Goal: Task Accomplishment & Management: Manage account settings

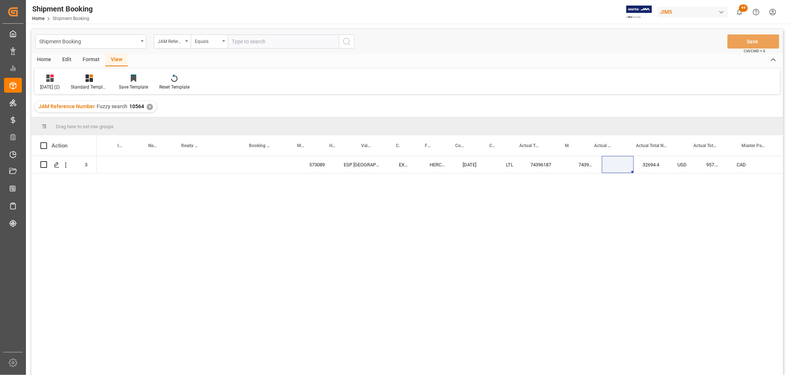
scroll to position [0, 281]
click at [160, 166] on div "HERCULES" at bounding box center [155, 164] width 33 height 17
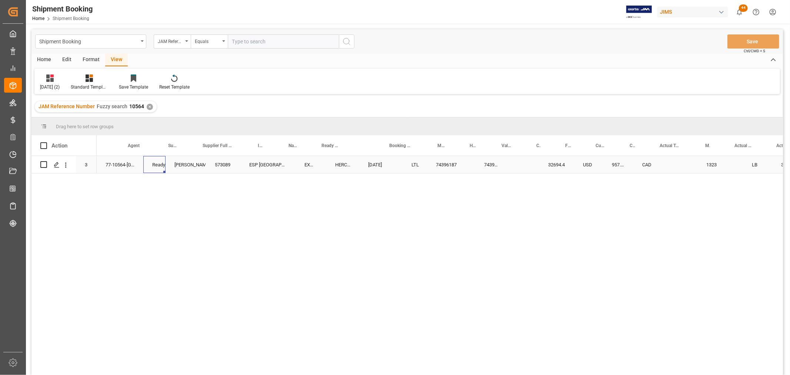
scroll to position [0, 0]
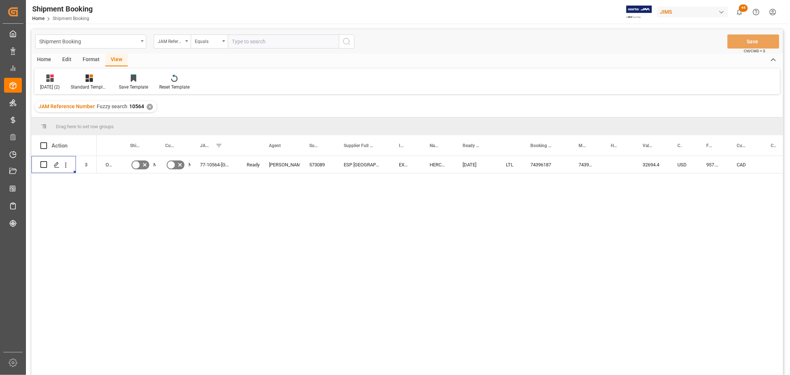
click at [172, 201] on div "573089 ESP USA EXW North Hollywood, HERCULES 10-03-2025 LTL 74396187 74396187 3…" at bounding box center [440, 268] width 686 height 224
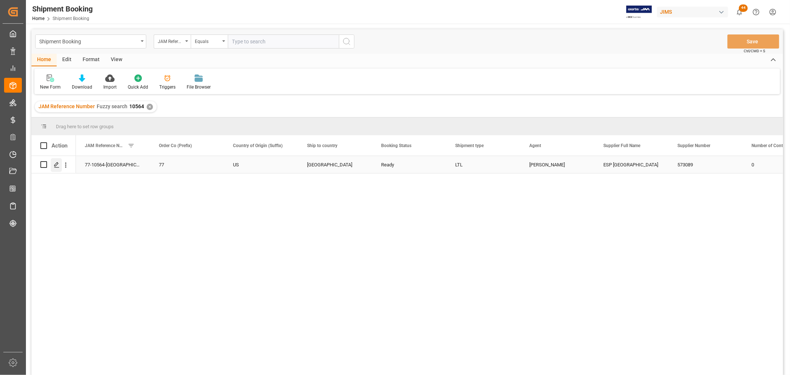
click at [56, 165] on polygon "Press SPACE to select this row." at bounding box center [56, 164] width 4 height 4
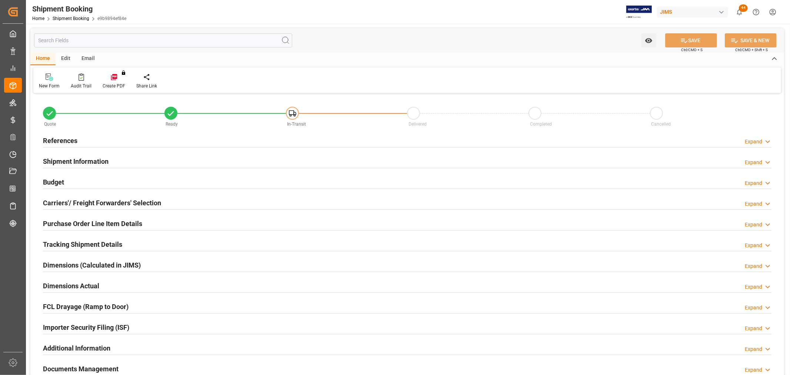
type input "1985.1099"
type input "1283.9784"
type input "957.04"
type input "32694.4"
click at [40, 177] on div "Budget Expand" at bounding box center [407, 182] width 738 height 21
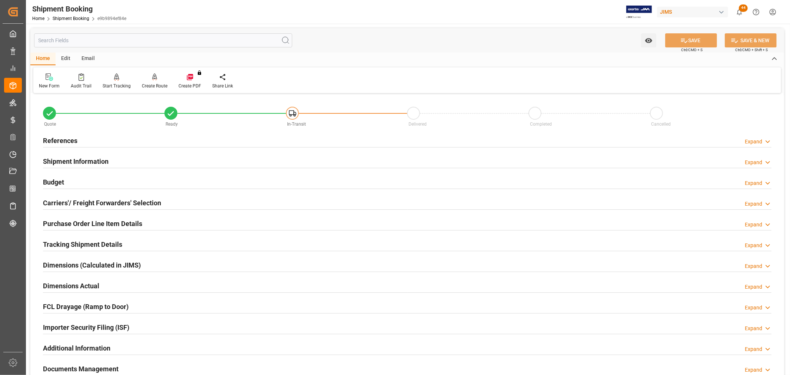
click at [50, 182] on h2 "Budget" at bounding box center [53, 182] width 21 height 10
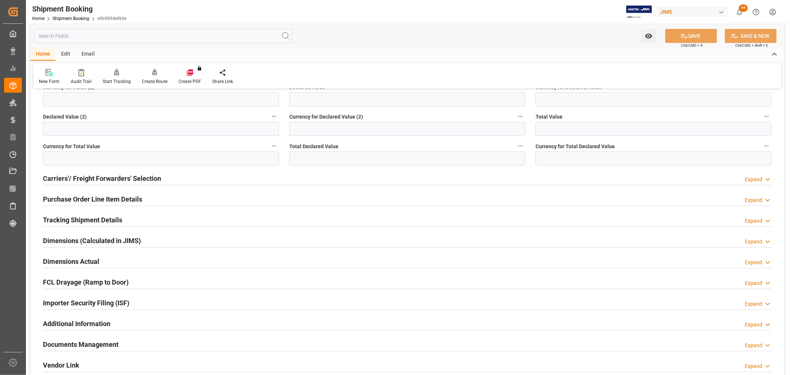
scroll to position [205, 0]
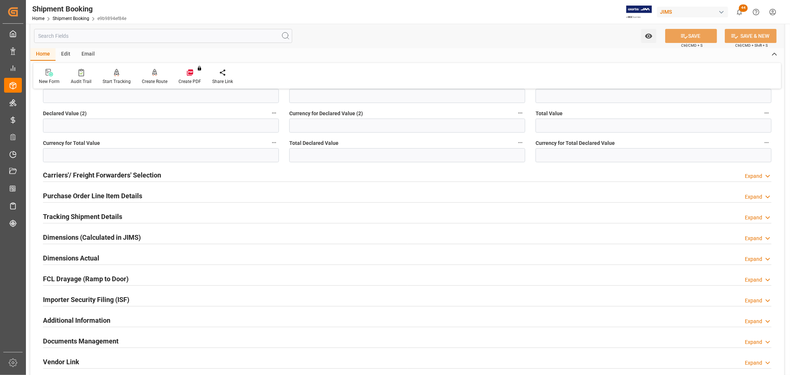
click at [70, 215] on h2 "Tracking Shipment Details" at bounding box center [82, 216] width 79 height 10
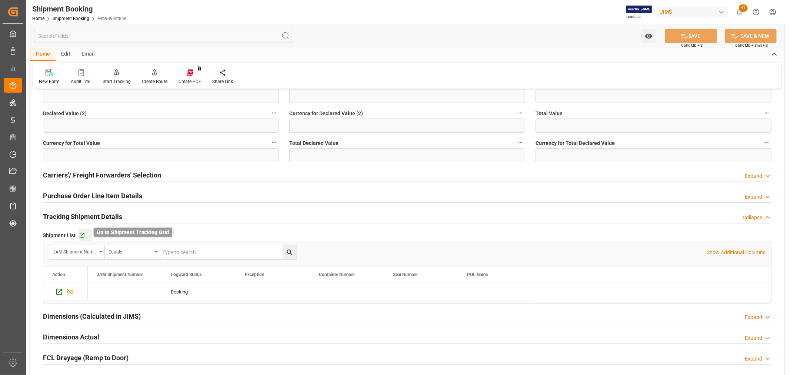
click at [81, 234] on icon "button" at bounding box center [82, 235] width 6 height 6
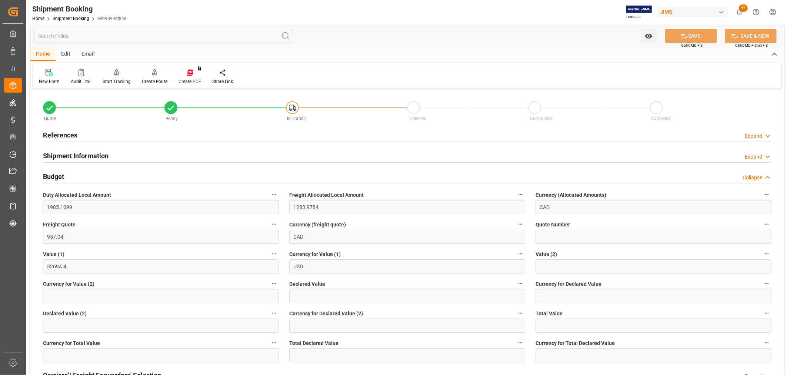
scroll to position [0, 0]
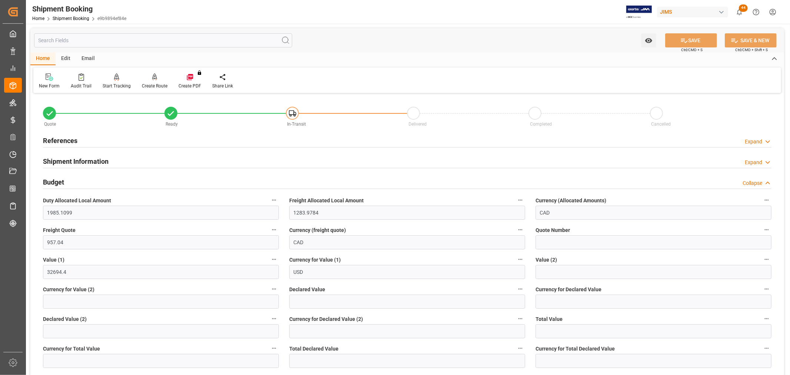
click at [74, 138] on h2 "References" at bounding box center [60, 140] width 34 height 10
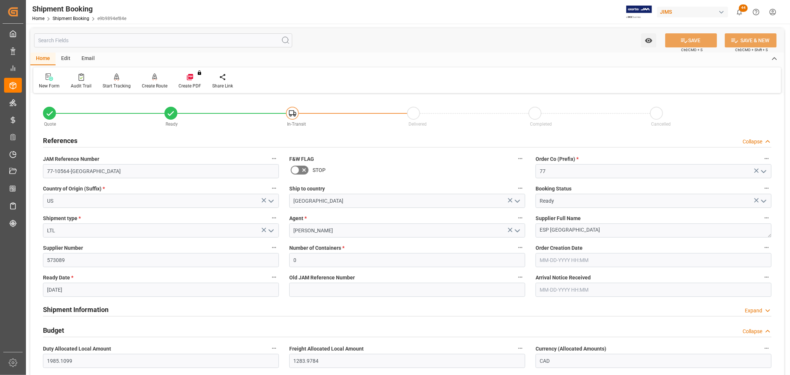
click at [297, 170] on icon at bounding box center [295, 169] width 9 height 9
click at [0, 0] on input "checkbox" at bounding box center [0, 0] width 0 height 0
click at [694, 38] on button "SAVE" at bounding box center [691, 40] width 52 height 14
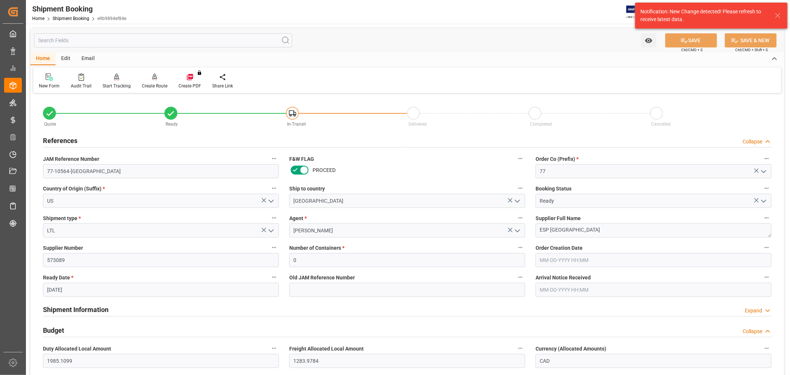
click at [354, 192] on label "Ship to country" at bounding box center [407, 188] width 236 height 10
click at [515, 192] on button "Ship to country" at bounding box center [520, 188] width 10 height 10
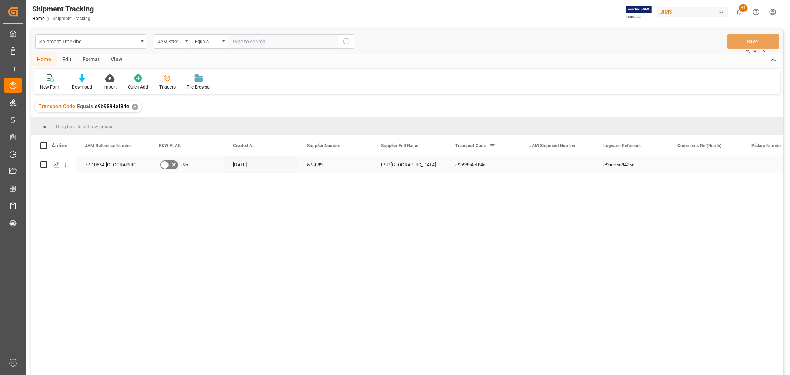
click at [174, 165] on icon "Press SPACE to select this row." at bounding box center [174, 165] width 4 height 4
click at [0, 0] on input "Press SPACE to select this row." at bounding box center [0, 0] width 0 height 0
click at [769, 40] on button "Save" at bounding box center [753, 41] width 52 height 14
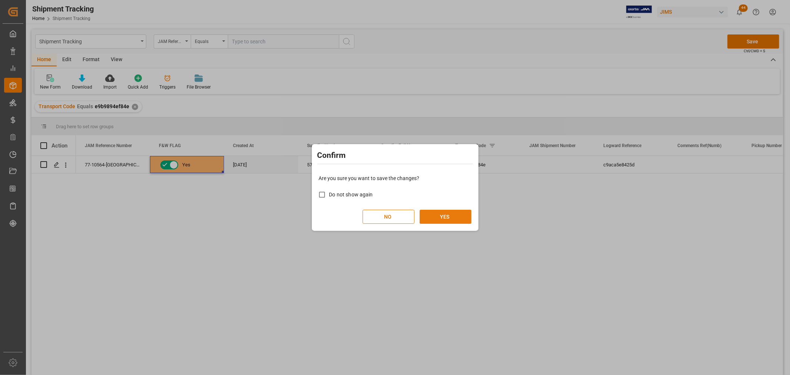
click at [457, 213] on button "YES" at bounding box center [445, 217] width 52 height 14
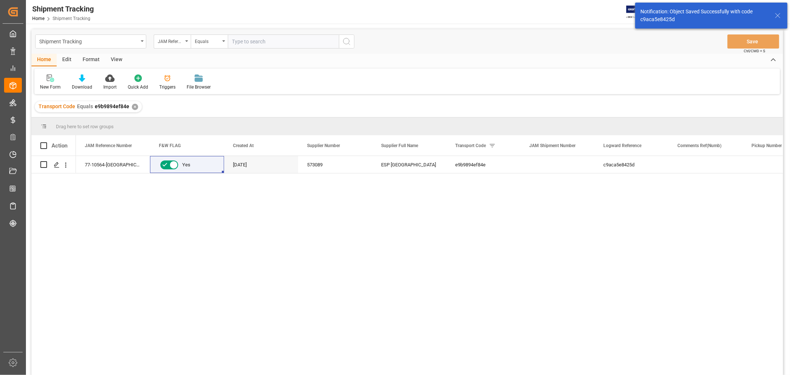
click at [117, 58] on div "View" at bounding box center [116, 60] width 23 height 13
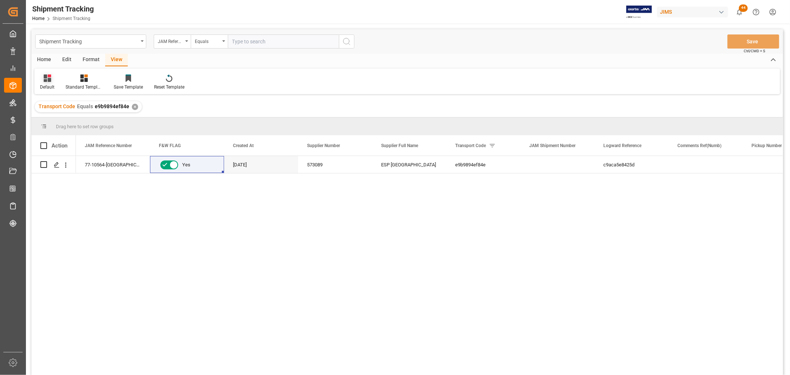
click at [43, 84] on div "Default" at bounding box center [47, 87] width 14 height 7
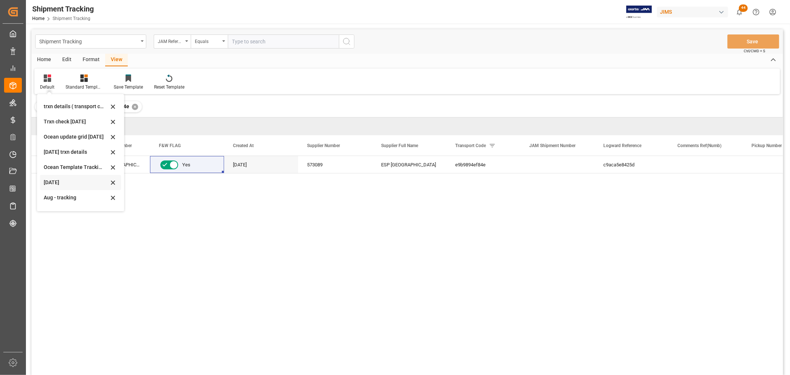
scroll to position [116, 0]
click at [58, 182] on div "Aug - tracking" at bounding box center [76, 186] width 65 height 8
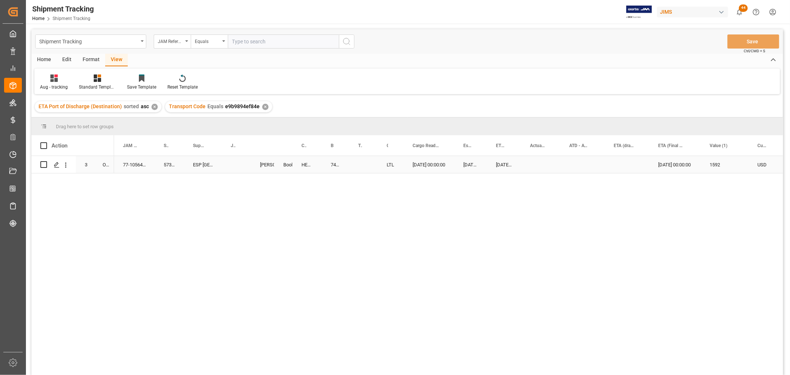
click at [235, 163] on div "Press SPACE to select this row." at bounding box center [236, 164] width 29 height 17
click at [234, 164] on input "Press SPACE to select this row." at bounding box center [236, 169] width 17 height 14
paste input "73238"
type input "73238"
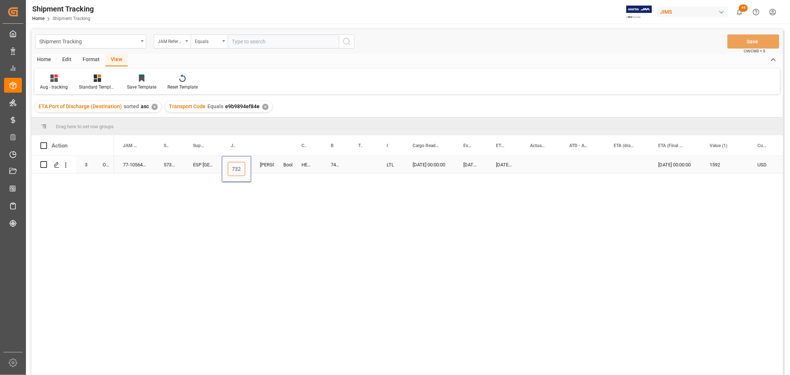
scroll to position [0, 6]
click at [276, 168] on div "Booking" at bounding box center [283, 164] width 18 height 17
click at [331, 165] on div "74396187" at bounding box center [335, 164] width 27 height 17
drag, startPoint x: 348, startPoint y: 172, endPoint x: 368, endPoint y: 171, distance: 20.0
click at [535, 164] on div "Press SPACE to select this row." at bounding box center [540, 164] width 39 height 17
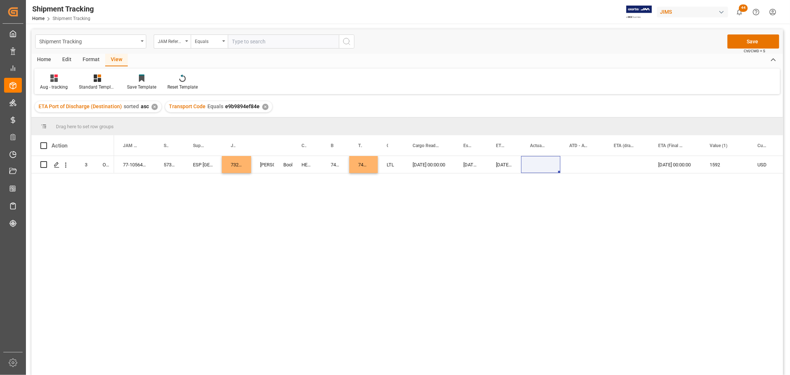
drag, startPoint x: 488, startPoint y: 200, endPoint x: 504, endPoint y: 183, distance: 23.3
click at [491, 197] on div "77-10564-US 573089 ESP USA 73238 Shyamala Mantha Booking HERCULES 74396187 7439…" at bounding box center [448, 268] width 669 height 224
click at [535, 158] on div "Press SPACE to select this row." at bounding box center [540, 164] width 39 height 17
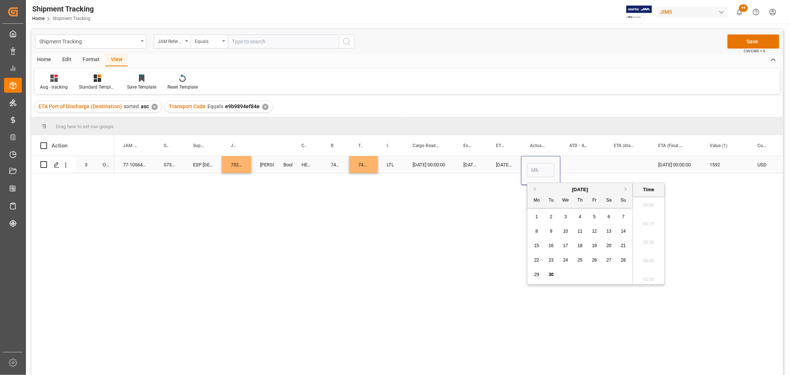
scroll to position [780, 0]
click at [580, 260] on span "25" at bounding box center [579, 259] width 5 height 5
type input "09-25-2025 00:00"
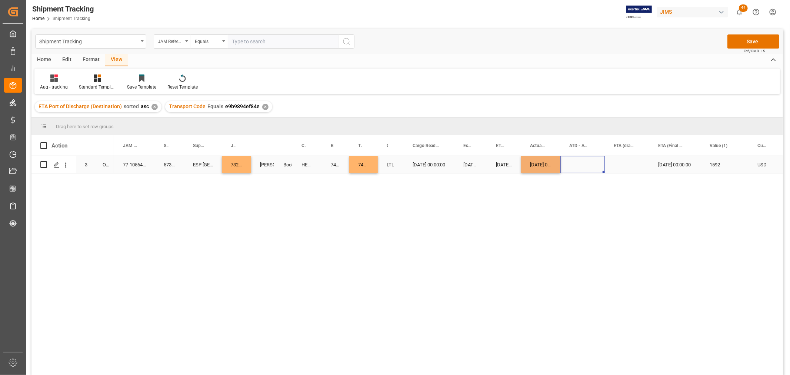
click at [576, 161] on div "Press SPACE to select this row." at bounding box center [582, 164] width 44 height 17
click at [672, 164] on div "10-10-2025 00:00:00" at bounding box center [674, 164] width 51 height 17
click at [672, 161] on div "10-10-2025 00:00:00" at bounding box center [674, 164] width 51 height 17
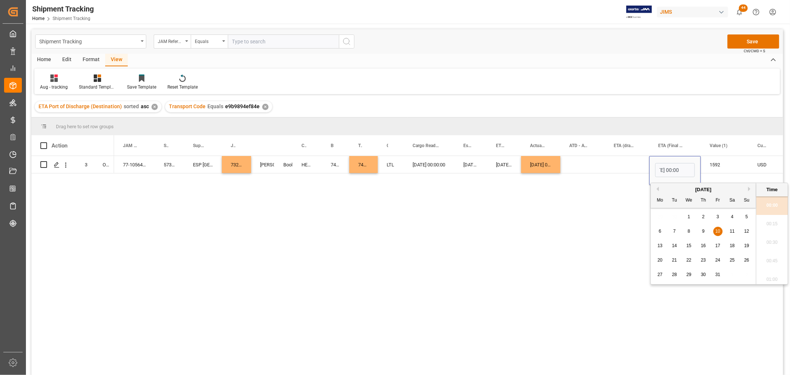
scroll to position [0, 0]
click at [656, 231] on div "6" at bounding box center [659, 231] width 9 height 9
type input "10-06-2025 00:00"
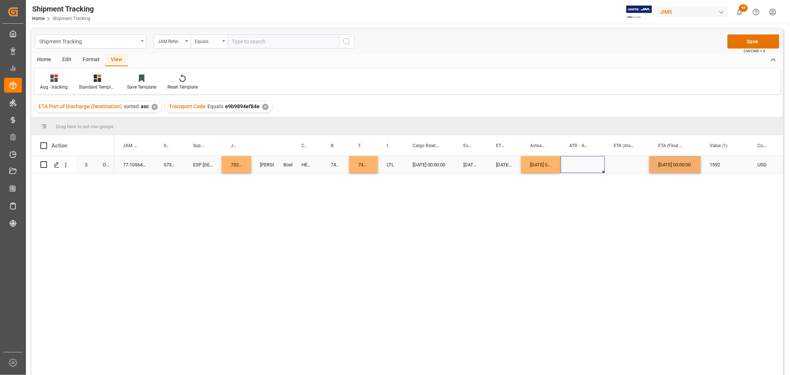
click at [601, 170] on div "Press SPACE to select this row." at bounding box center [582, 164] width 44 height 17
click at [737, 43] on button "Save" at bounding box center [753, 41] width 52 height 14
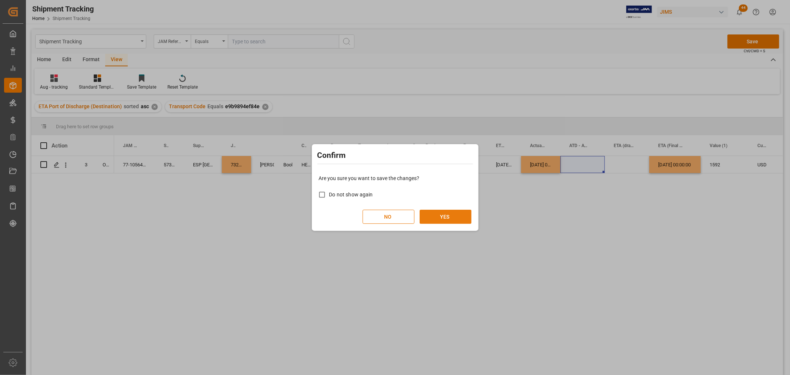
click at [431, 214] on button "YES" at bounding box center [445, 217] width 52 height 14
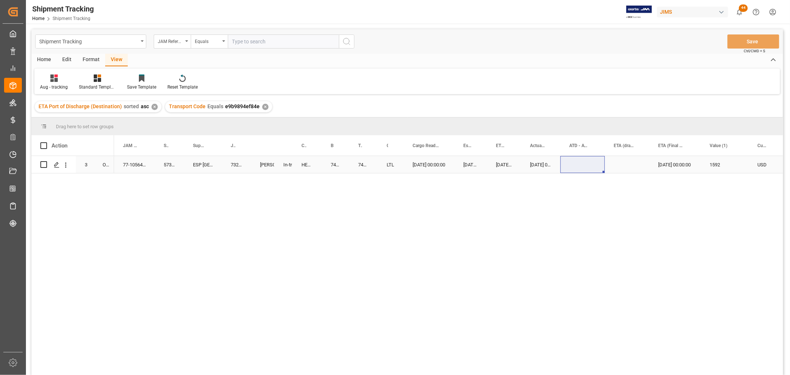
click at [616, 165] on div "Press SPACE to select this row." at bounding box center [626, 164] width 44 height 17
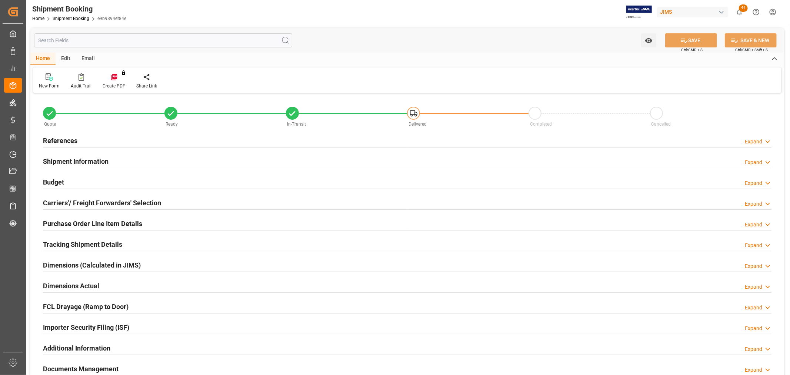
type input "0"
type input "10-03-2025"
click at [54, 139] on h2 "References" at bounding box center [60, 140] width 34 height 10
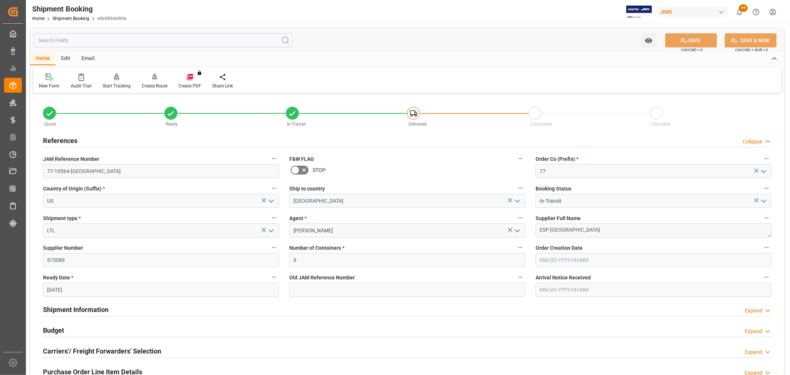
click at [302, 168] on icon at bounding box center [303, 169] width 9 height 9
click at [0, 0] on input "checkbox" at bounding box center [0, 0] width 0 height 0
click at [705, 38] on button "SAVE" at bounding box center [691, 40] width 52 height 14
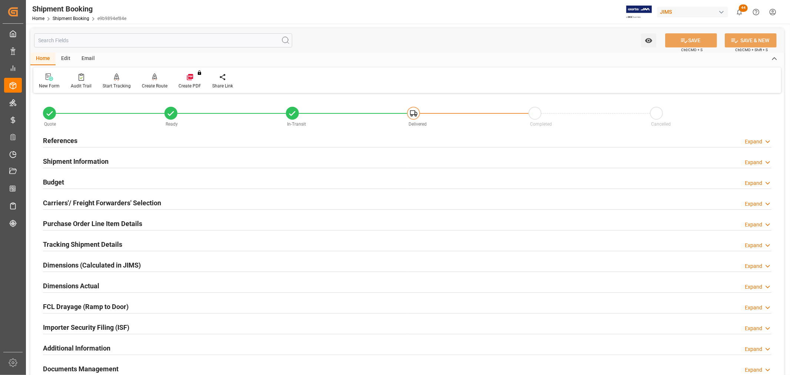
click at [64, 135] on h2 "References" at bounding box center [60, 140] width 34 height 10
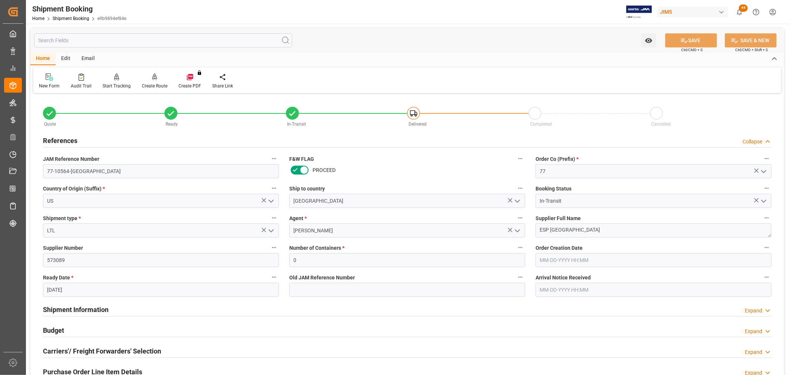
click at [64, 139] on h2 "References" at bounding box center [60, 140] width 34 height 10
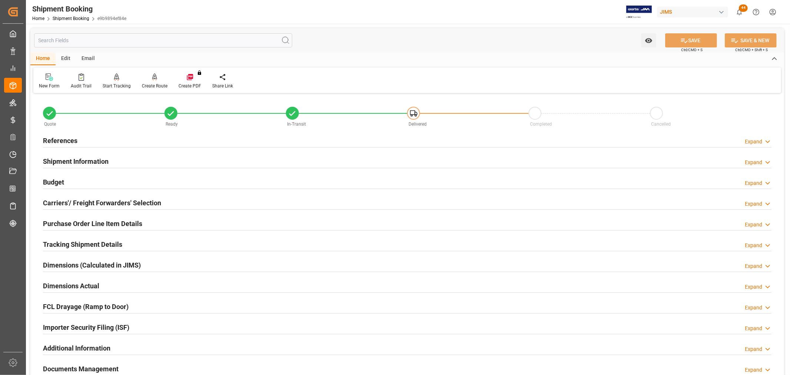
click at [61, 138] on h2 "References" at bounding box center [60, 140] width 34 height 10
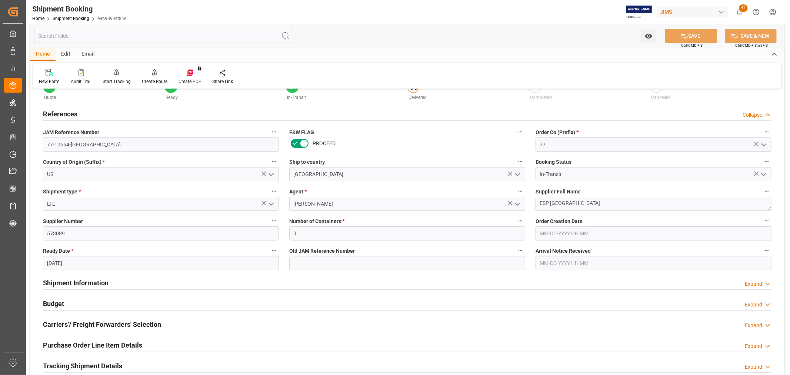
scroll to position [41, 0]
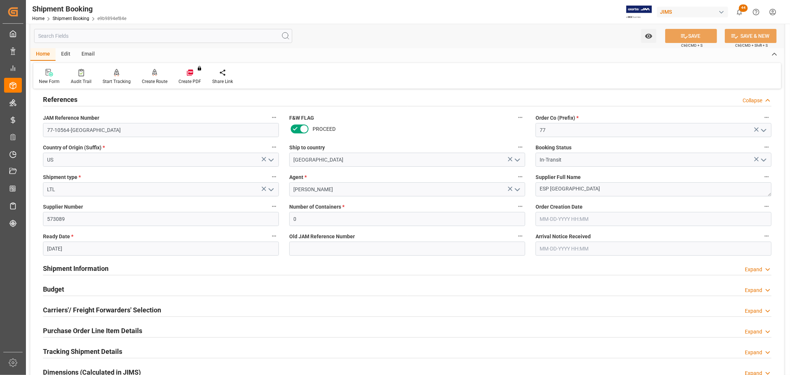
click at [257, 312] on div "Carriers'/ Freight Forwarders' Selection Expand" at bounding box center [407, 309] width 728 height 14
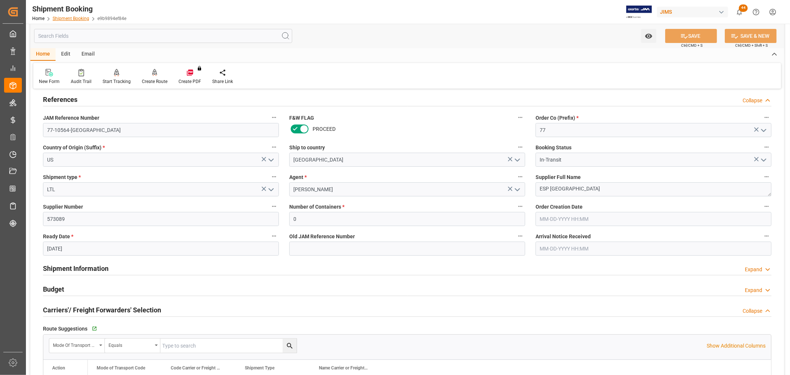
click at [71, 20] on link "Shipment Booking" at bounding box center [71, 18] width 37 height 5
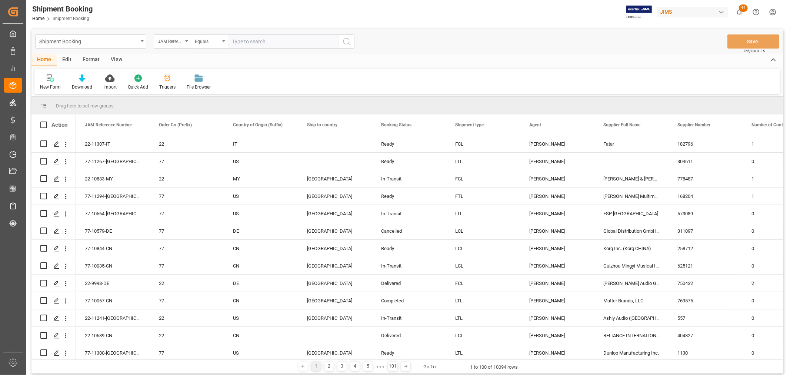
click at [224, 41] on icon "open menu" at bounding box center [223, 40] width 3 height 1
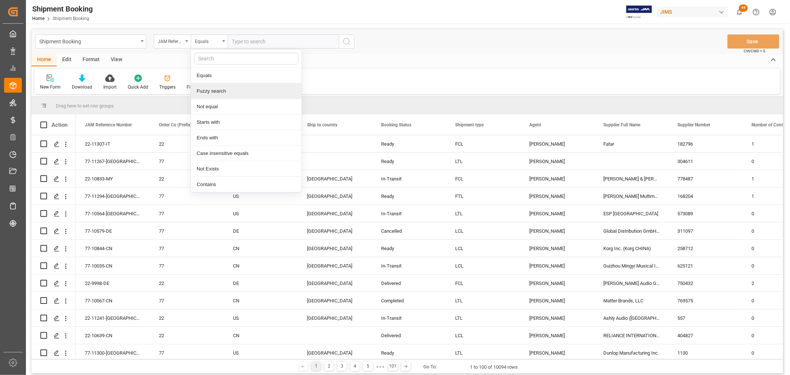
click at [205, 91] on div "Fuzzy search" at bounding box center [246, 91] width 110 height 16
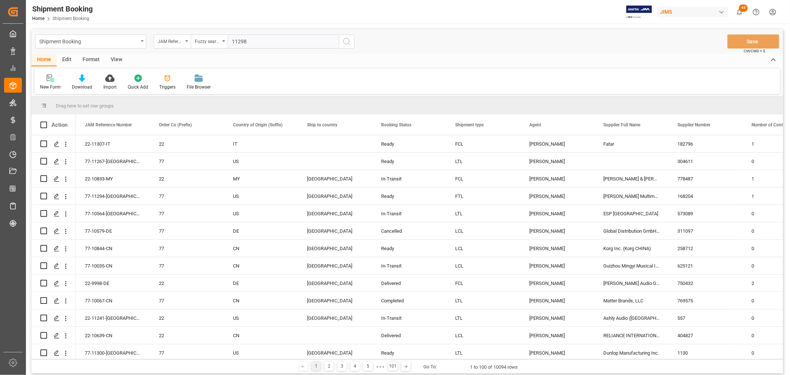
type input "11298"
click at [344, 42] on icon "search button" at bounding box center [346, 41] width 9 height 9
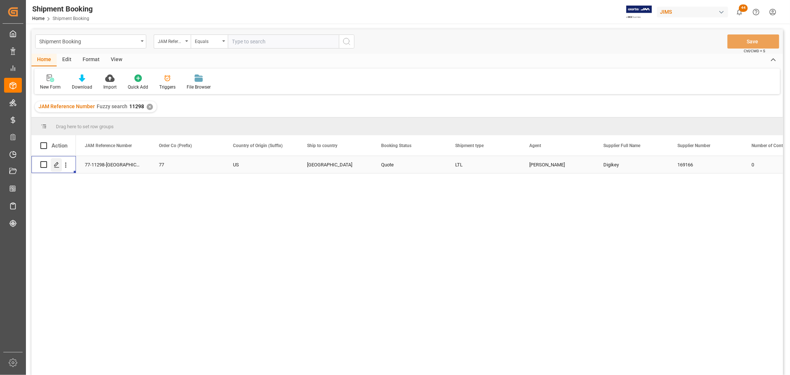
click at [60, 165] on div "Press SPACE to select this row." at bounding box center [56, 165] width 11 height 14
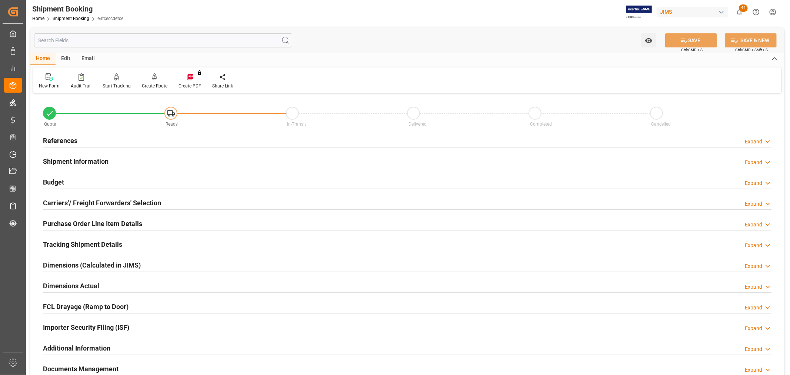
click at [60, 137] on h2 "References" at bounding box center [60, 140] width 34 height 10
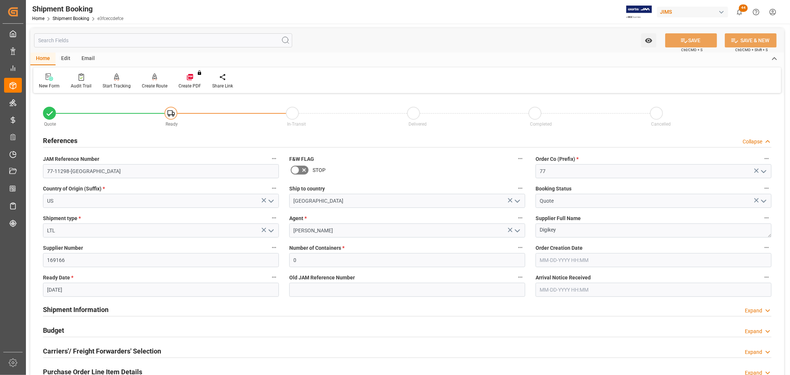
click at [60, 137] on h2 "References" at bounding box center [60, 140] width 34 height 10
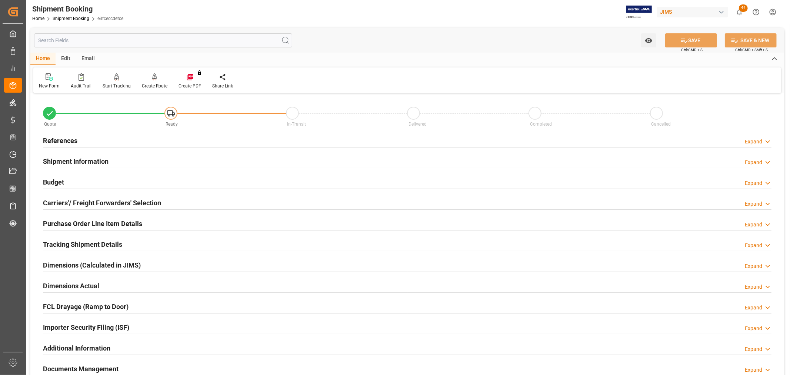
click at [75, 199] on h2 "Carriers'/ Freight Forwarders' Selection" at bounding box center [102, 203] width 118 height 10
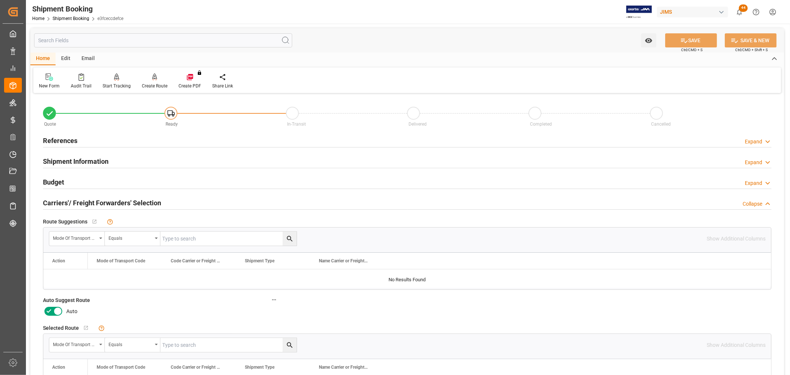
click at [57, 308] on icon at bounding box center [57, 311] width 9 height 9
click at [0, 0] on input "checkbox" at bounding box center [0, 0] width 0 height 0
click at [688, 41] on button "SAVE" at bounding box center [691, 40] width 52 height 14
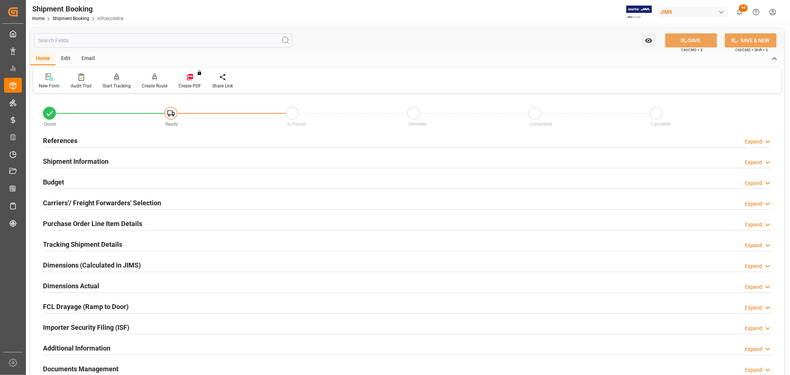
click at [103, 199] on h2 "Carriers'/ Freight Forwarders' Selection" at bounding box center [102, 203] width 118 height 10
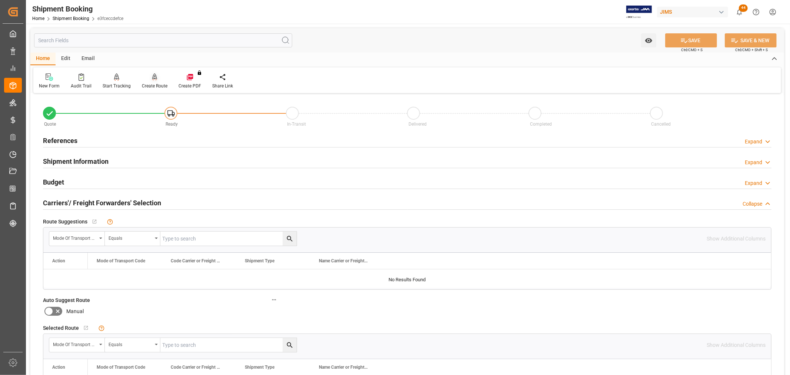
click at [152, 83] on div "Create Route" at bounding box center [155, 86] width 26 height 7
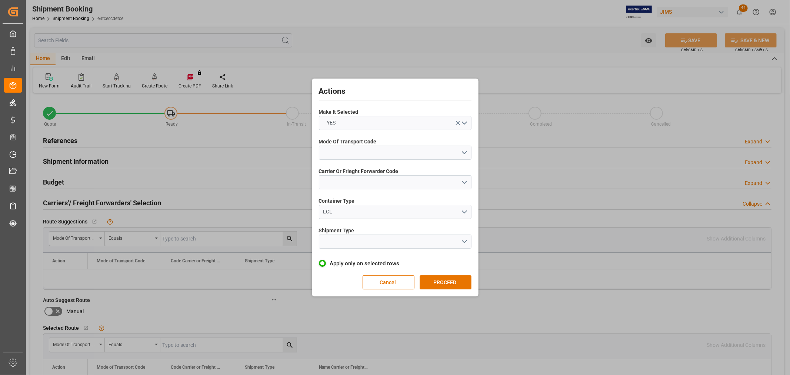
click at [356, 142] on span "Mode Of Transport Code" at bounding box center [348, 142] width 58 height 8
click at [352, 147] on button "open menu" at bounding box center [395, 152] width 153 height 14
click at [338, 169] on div "2- COURIER AIR" at bounding box center [395, 170] width 152 height 16
click at [342, 180] on button "open menu" at bounding box center [395, 182] width 153 height 14
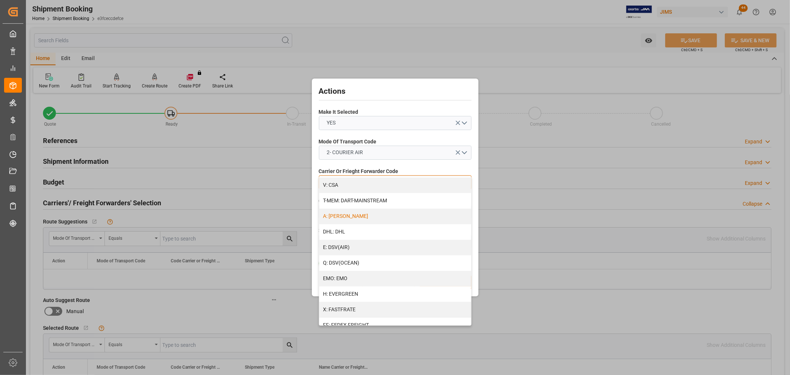
scroll to position [123, 0]
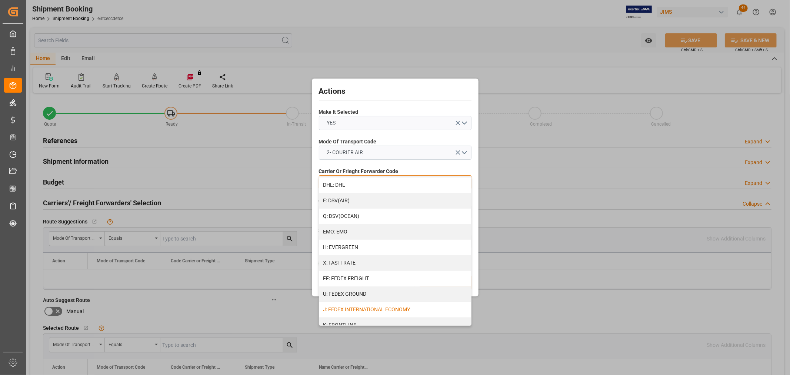
click at [352, 306] on div "J: FEDEX INTERNATIONAL ECONOMY" at bounding box center [395, 310] width 152 height 16
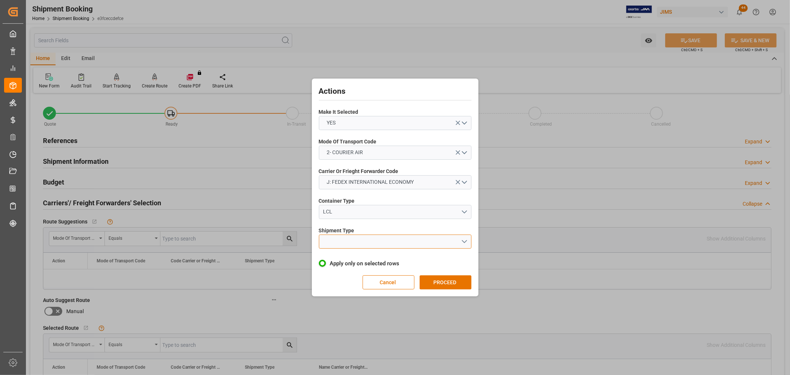
click at [339, 238] on button "open menu" at bounding box center [395, 241] width 153 height 14
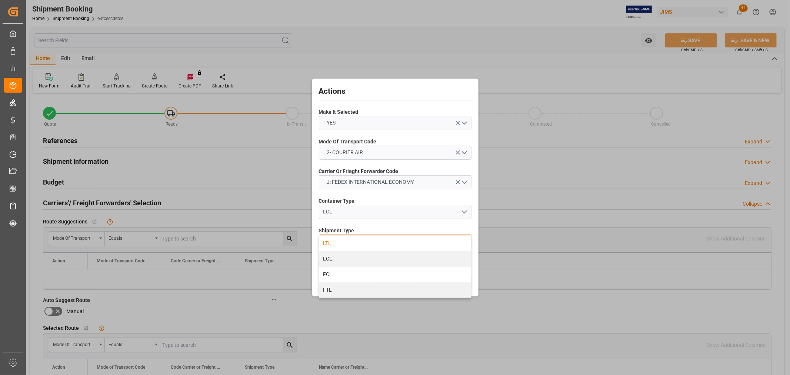
click at [328, 243] on div "LTL" at bounding box center [395, 243] width 152 height 16
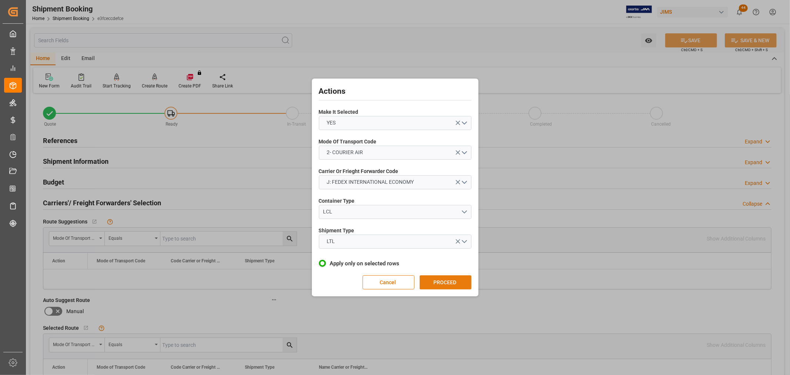
click at [436, 281] on button "PROCEED" at bounding box center [445, 282] width 52 height 14
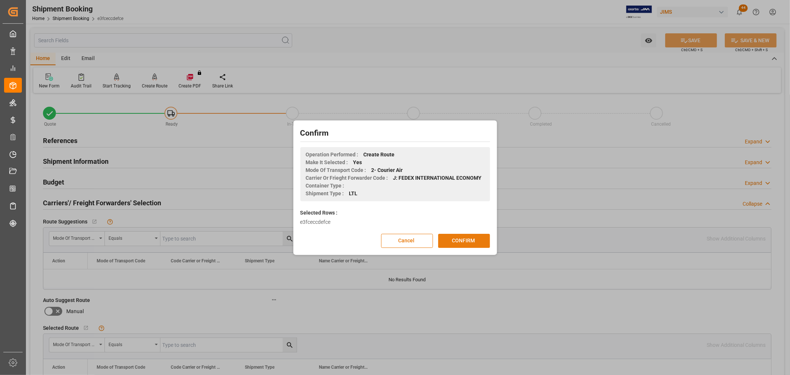
click at [452, 238] on button "CONFIRM" at bounding box center [464, 241] width 52 height 14
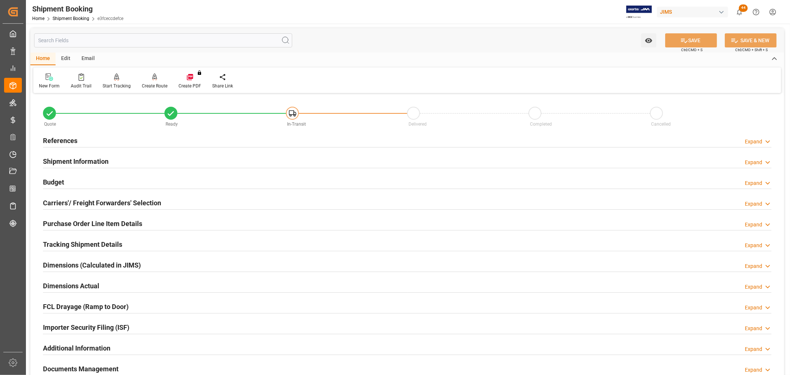
scroll to position [41, 0]
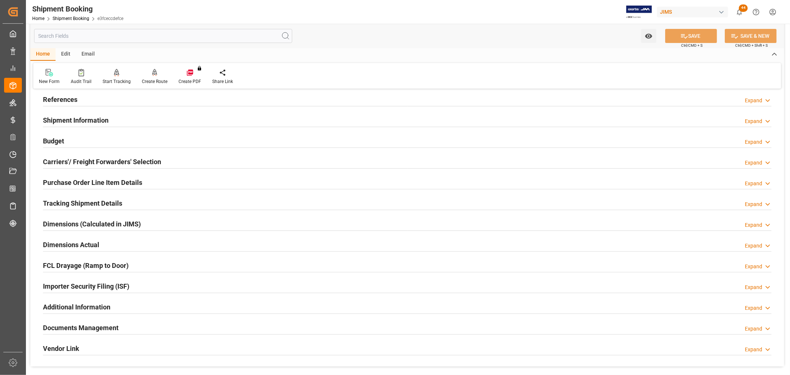
click at [83, 325] on h2 "Documents Management" at bounding box center [81, 327] width 76 height 10
click at [112, 324] on h2 "Documents Management" at bounding box center [81, 327] width 76 height 10
click at [108, 324] on h2 "Documents Management" at bounding box center [81, 327] width 76 height 10
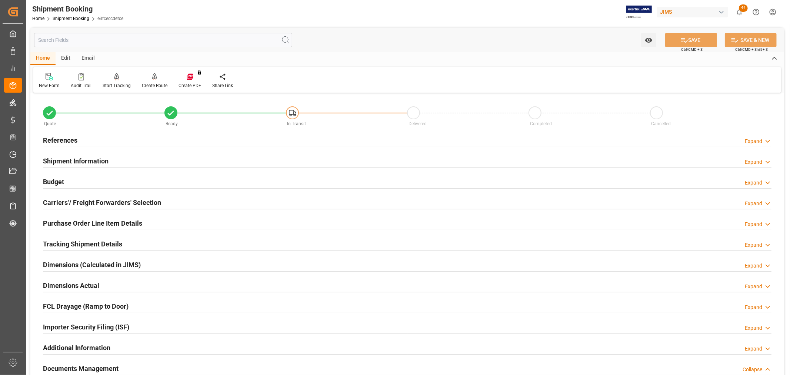
scroll to position [0, 0]
click at [73, 138] on h2 "References" at bounding box center [60, 140] width 34 height 10
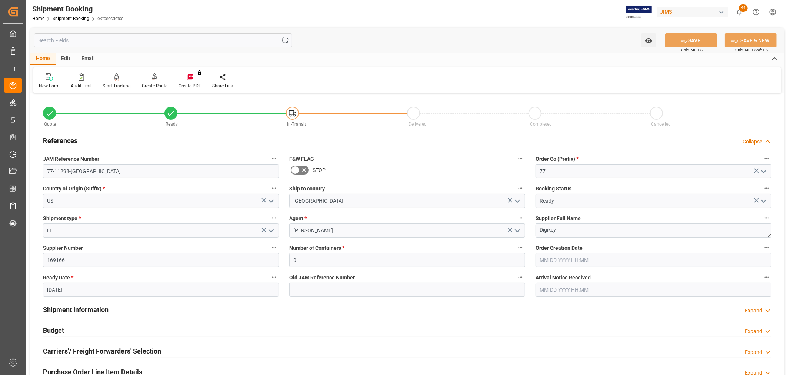
click at [73, 138] on h2 "References" at bounding box center [60, 140] width 34 height 10
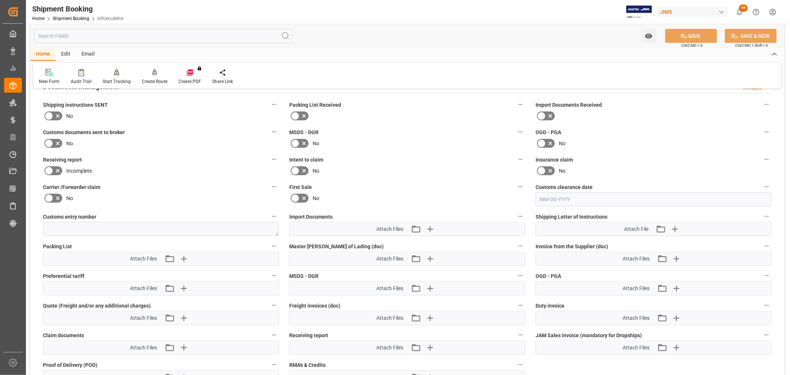
scroll to position [329, 0]
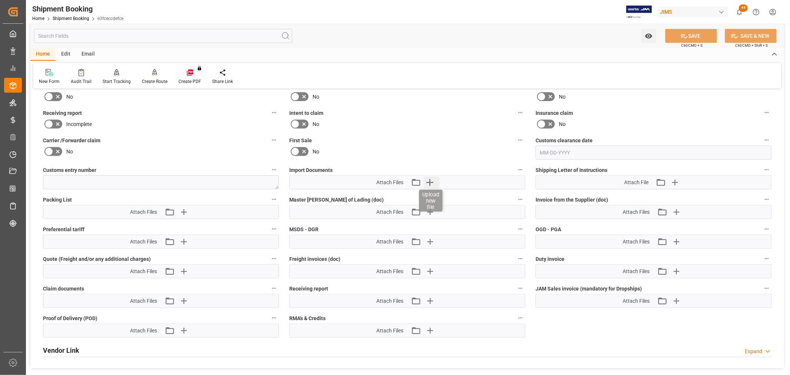
click at [430, 179] on icon "button" at bounding box center [429, 182] width 7 height 7
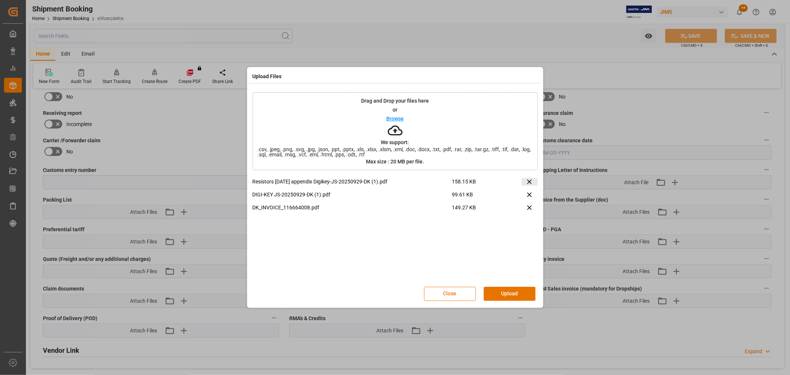
click at [529, 182] on icon at bounding box center [529, 182] width 4 height 4
click at [515, 292] on button "Upload" at bounding box center [509, 294] width 52 height 14
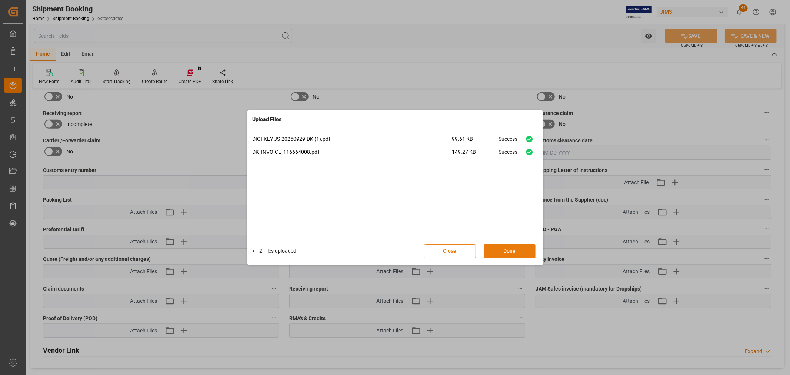
click at [516, 251] on button "Done" at bounding box center [509, 251] width 52 height 14
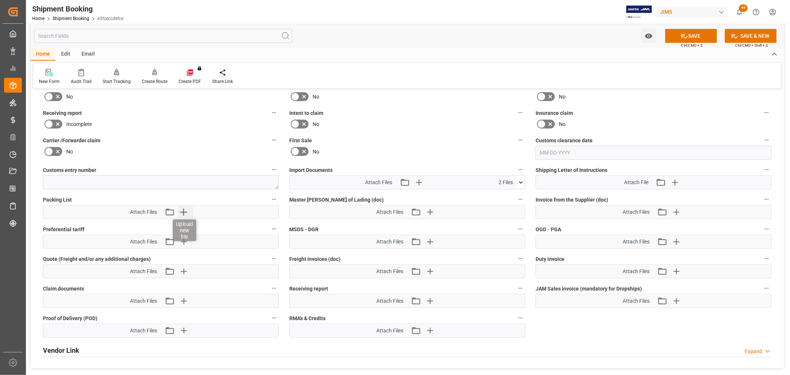
click at [187, 208] on icon "button" at bounding box center [183, 212] width 12 height 12
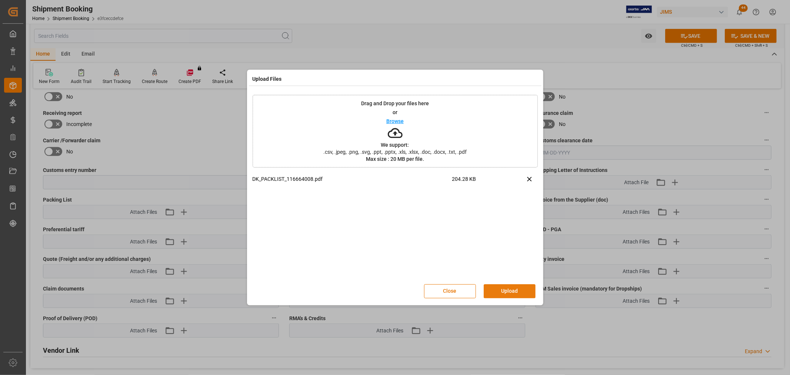
click at [514, 291] on button "Upload" at bounding box center [509, 291] width 52 height 14
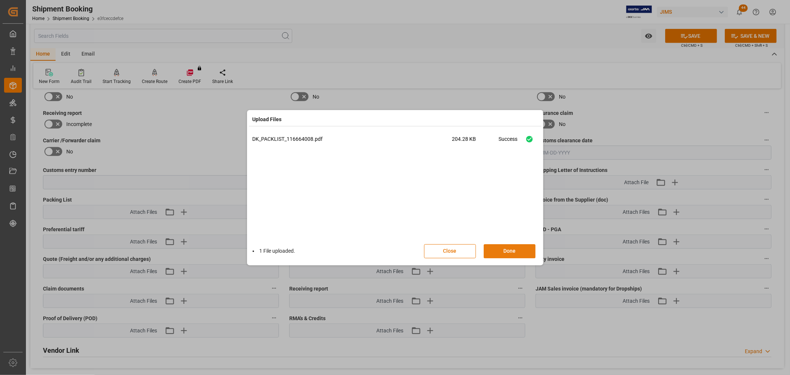
click at [512, 251] on button "Done" at bounding box center [509, 251] width 52 height 14
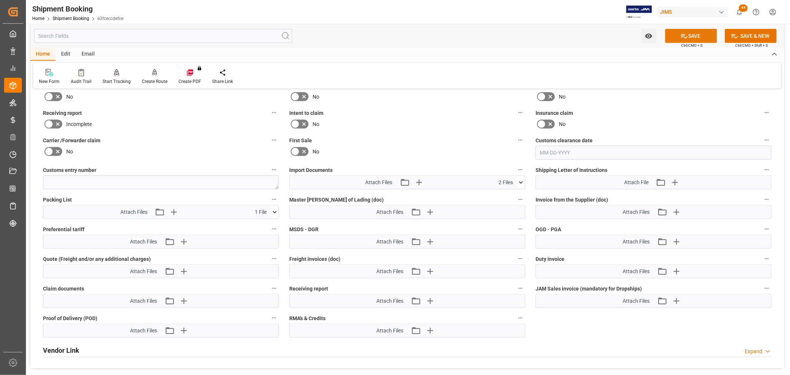
click at [680, 37] on icon at bounding box center [684, 36] width 8 height 8
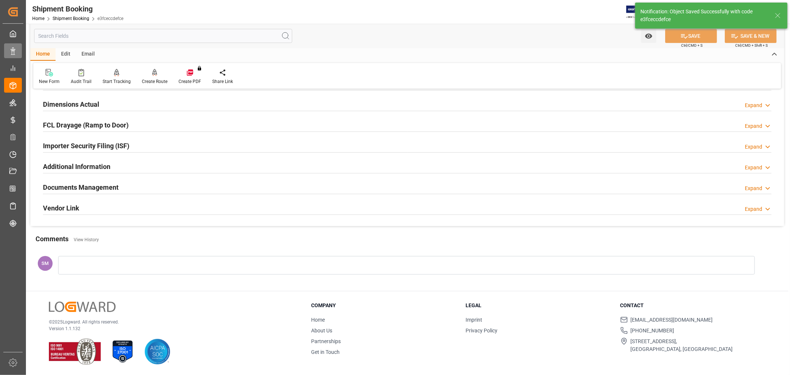
scroll to position [182, 0]
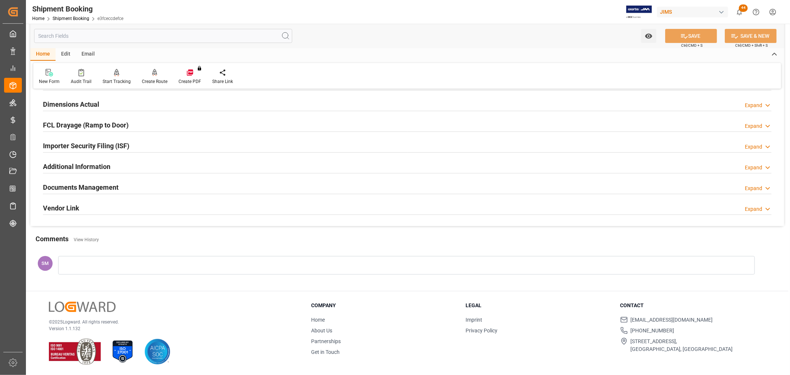
click at [83, 265] on div at bounding box center [406, 265] width 696 height 19
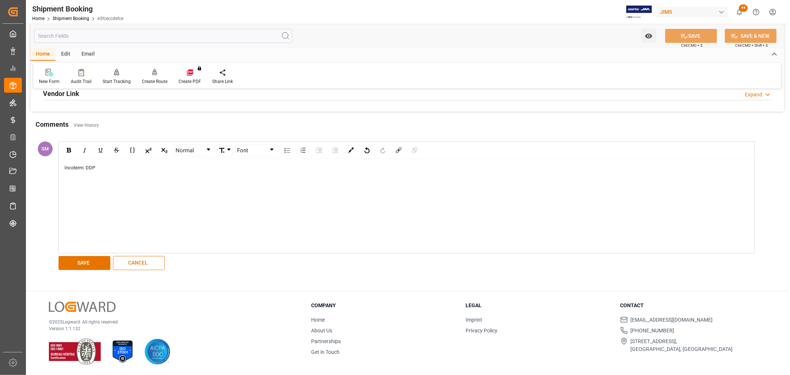
click at [105, 168] on div "Incoterm: DDP" at bounding box center [406, 167] width 684 height 7
click at [125, 169] on div "Incoterm: DDP Baie d'irfe" at bounding box center [406, 167] width 684 height 7
click at [126, 182] on div "Incoterm: DDP Baie d'urfe" at bounding box center [406, 206] width 695 height 94
click at [81, 265] on button "SAVE" at bounding box center [84, 263] width 52 height 14
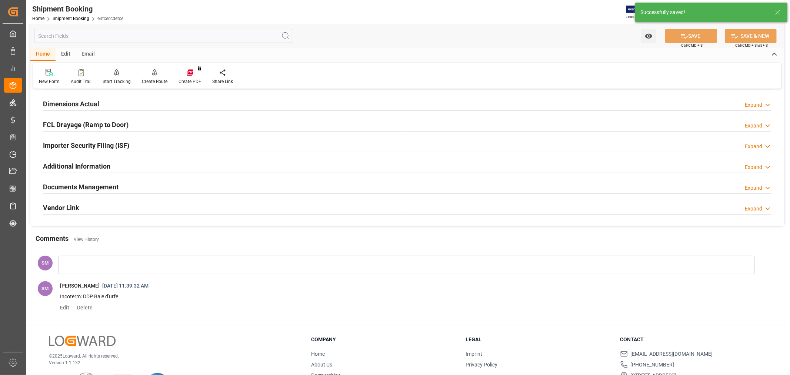
scroll to position [216, 0]
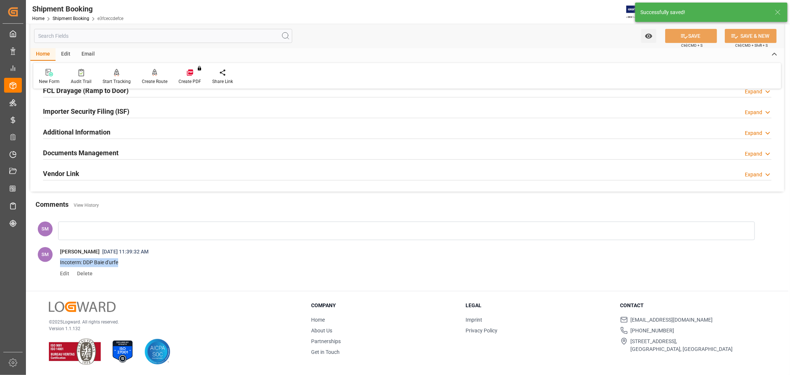
drag, startPoint x: 132, startPoint y: 263, endPoint x: 58, endPoint y: 263, distance: 74.0
click at [58, 263] on span "Incoterm: DDP Baie d'urfe" at bounding box center [411, 262] width 714 height 13
copy p "Incoterm: DDP Baie d'urfe"
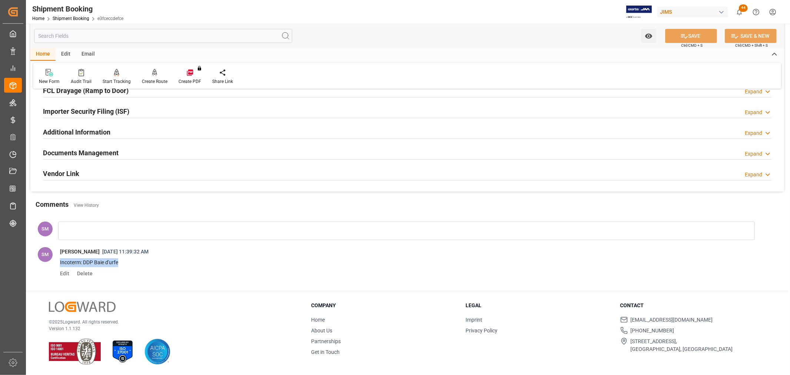
scroll to position [134, 0]
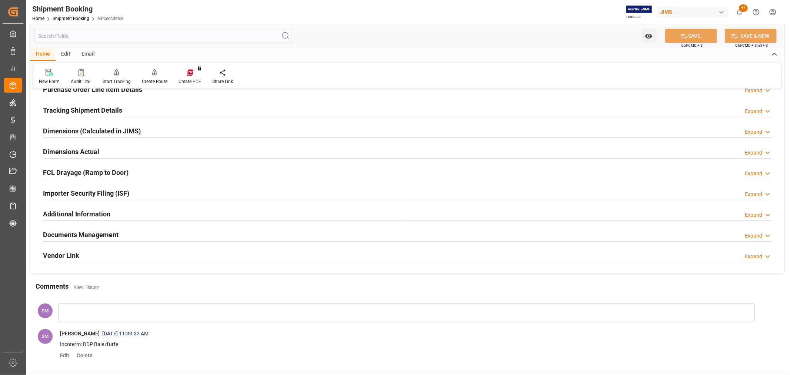
click at [65, 110] on h2 "Tracking Shipment Details" at bounding box center [82, 110] width 79 height 10
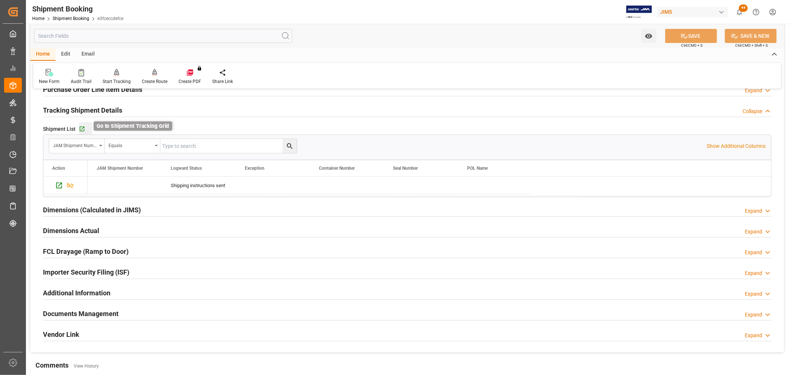
click at [82, 127] on icon "button" at bounding box center [82, 129] width 6 height 6
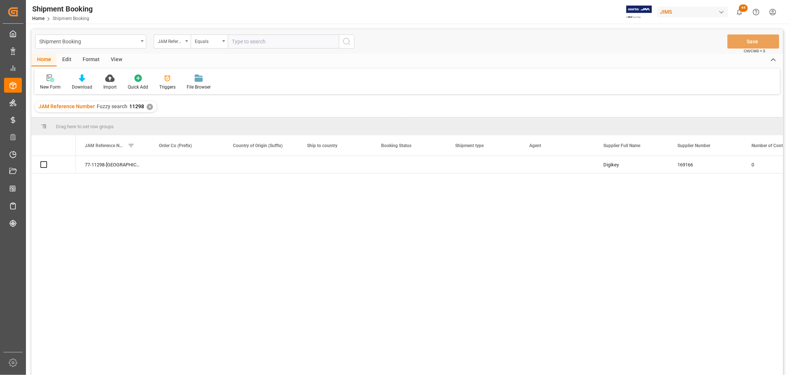
click at [116, 58] on div "View" at bounding box center [116, 60] width 23 height 13
click at [49, 81] on icon at bounding box center [47, 77] width 7 height 7
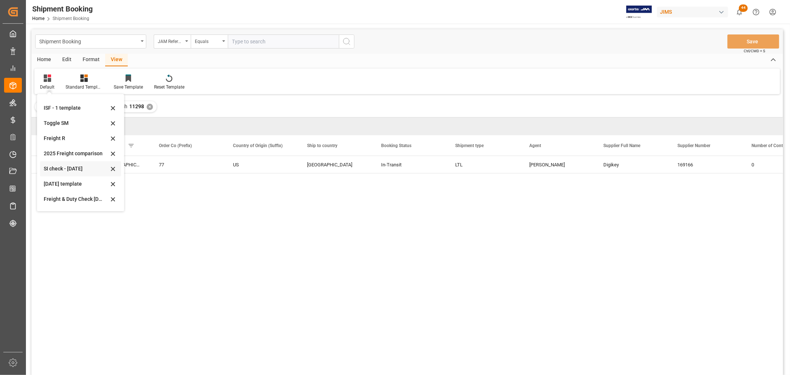
scroll to position [56, 0]
click at [51, 200] on div "[DATE] (2)" at bounding box center [76, 201] width 65 height 8
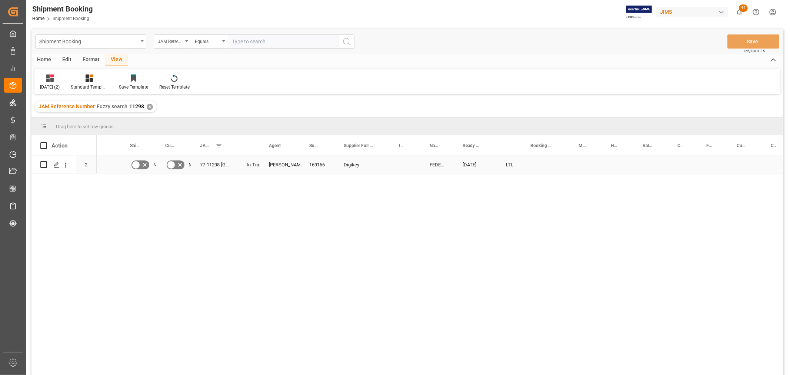
click at [532, 161] on div "Press SPACE to select this row." at bounding box center [545, 164] width 48 height 17
click at [534, 163] on input "Press SPACE to select this row." at bounding box center [545, 169] width 36 height 14
paste input "459040117255"
type input "459040117255"
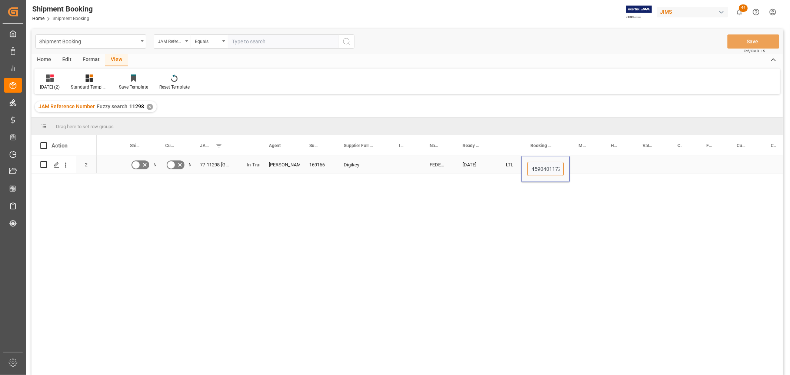
scroll to position [0, 7]
click at [619, 158] on div "Press SPACE to select this row." at bounding box center [618, 164] width 32 height 17
click at [550, 165] on div "459040117255" at bounding box center [545, 164] width 48 height 17
drag, startPoint x: 567, startPoint y: 170, endPoint x: 589, endPoint y: 168, distance: 21.3
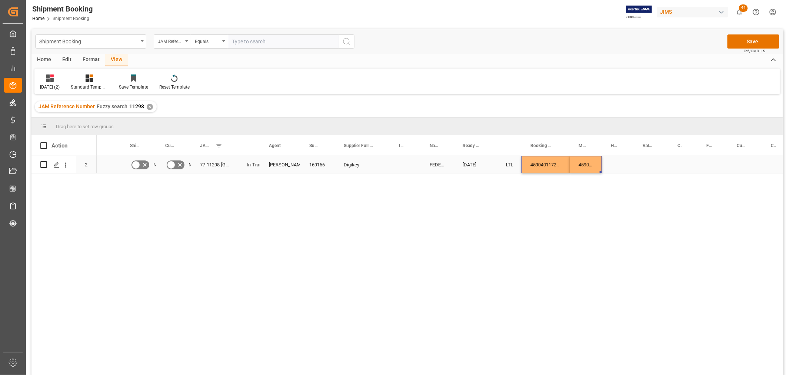
click at [678, 163] on div "Press SPACE to select this row." at bounding box center [682, 164] width 29 height 17
click at [117, 55] on div "View" at bounding box center [116, 60] width 23 height 13
click at [626, 161] on div "Press SPACE to select this row." at bounding box center [618, 164] width 32 height 17
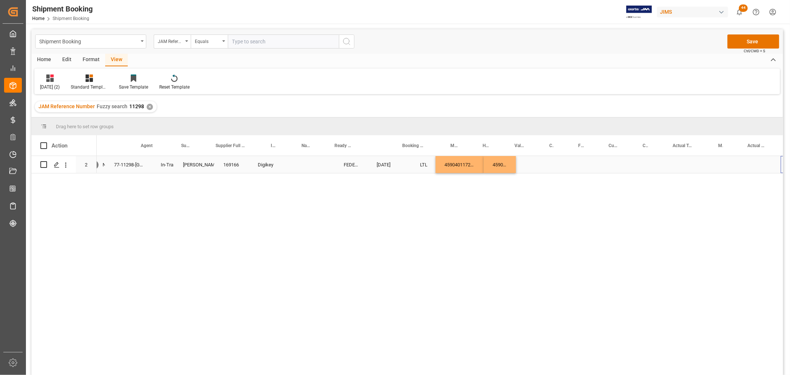
scroll to position [0, 128]
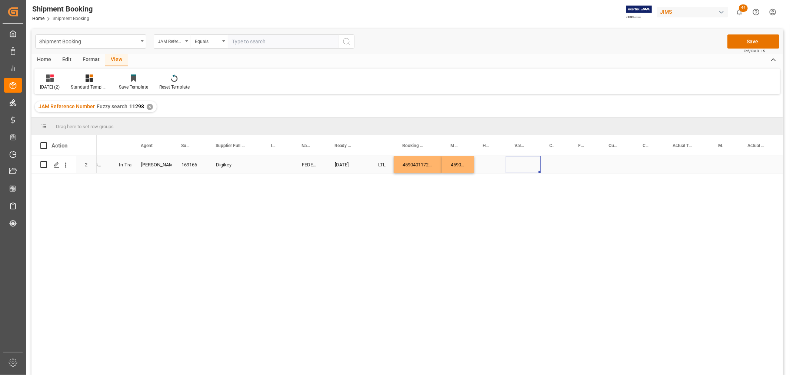
click at [523, 163] on div "Press SPACE to select this row." at bounding box center [523, 164] width 35 height 17
click at [524, 167] on input "Press SPACE to select this row." at bounding box center [523, 169] width 23 height 14
type input "101.01"
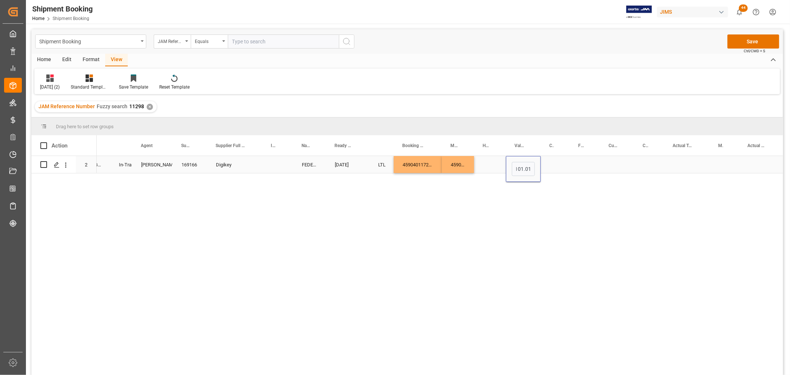
click at [563, 163] on div "Press SPACE to select this row." at bounding box center [554, 164] width 29 height 17
drag, startPoint x: 523, startPoint y: 165, endPoint x: 526, endPoint y: 168, distance: 4.2
click at [524, 166] on div "101.01" at bounding box center [523, 164] width 35 height 17
drag, startPoint x: 538, startPoint y: 171, endPoint x: 546, endPoint y: 168, distance: 8.3
click at [557, 160] on div "101.01" at bounding box center [554, 164] width 29 height 17
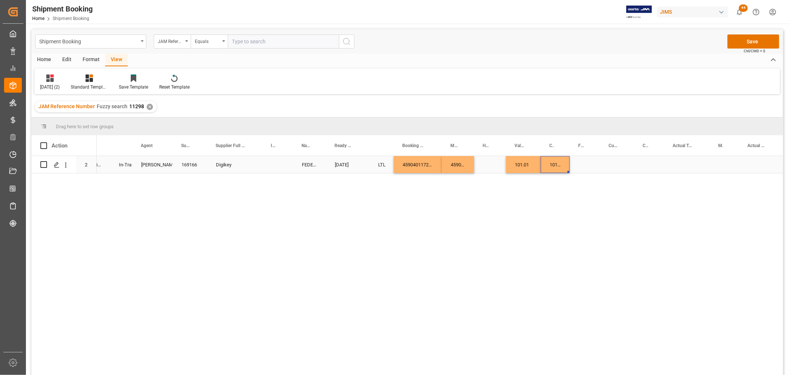
click at [557, 160] on div "101.01" at bounding box center [554, 164] width 29 height 17
click at [557, 163] on input "101.01" at bounding box center [554, 169] width 17 height 14
drag, startPoint x: 548, startPoint y: 168, endPoint x: 563, endPoint y: 170, distance: 15.2
click at [563, 170] on div "101.01" at bounding box center [554, 169] width 17 height 14
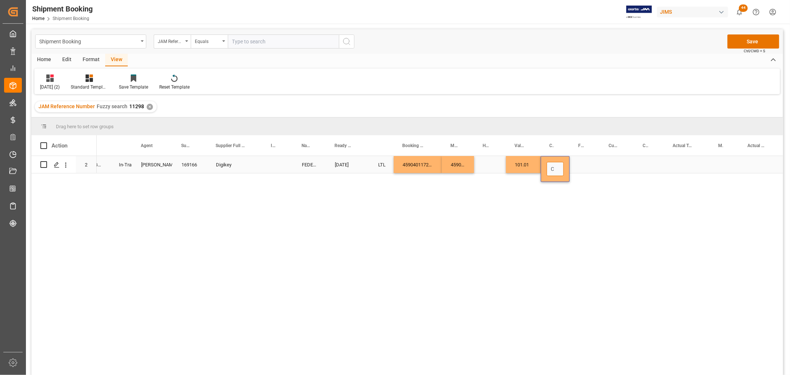
scroll to position [0, 0]
type input "CAD"
click at [597, 160] on div "Press SPACE to select this row." at bounding box center [584, 164] width 30 height 17
click at [587, 164] on div "Press SPACE to select this row." at bounding box center [584, 164] width 30 height 17
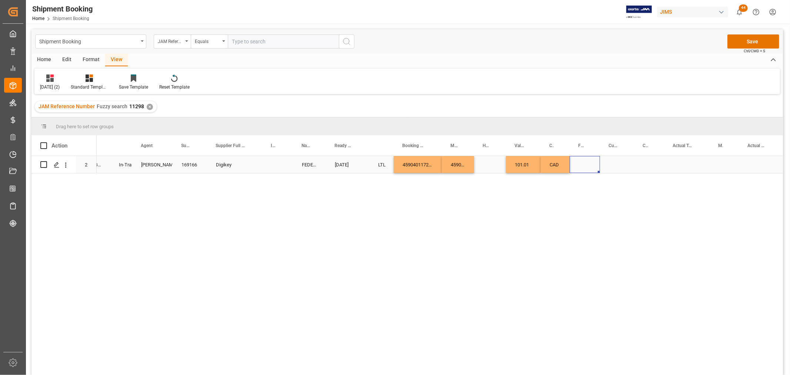
click at [587, 164] on div "Press SPACE to select this row." at bounding box center [584, 164] width 30 height 17
click at [585, 170] on input "Press SPACE to select this row." at bounding box center [584, 169] width 19 height 14
type input "0.00"
click at [620, 167] on div "Press SPACE to select this row." at bounding box center [617, 164] width 34 height 17
click at [617, 162] on div "Press SPACE to select this row." at bounding box center [617, 164] width 34 height 17
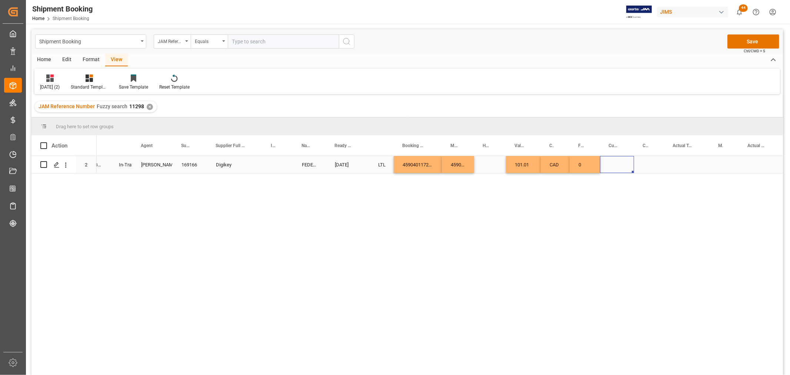
click at [617, 162] on div "Press SPACE to select this row." at bounding box center [617, 164] width 34 height 17
click at [617, 162] on input "Press SPACE to select this row." at bounding box center [617, 169] width 22 height 14
click at [586, 163] on div "0" at bounding box center [584, 164] width 30 height 17
drag, startPoint x: 584, startPoint y: 169, endPoint x: 576, endPoint y: 173, distance: 8.9
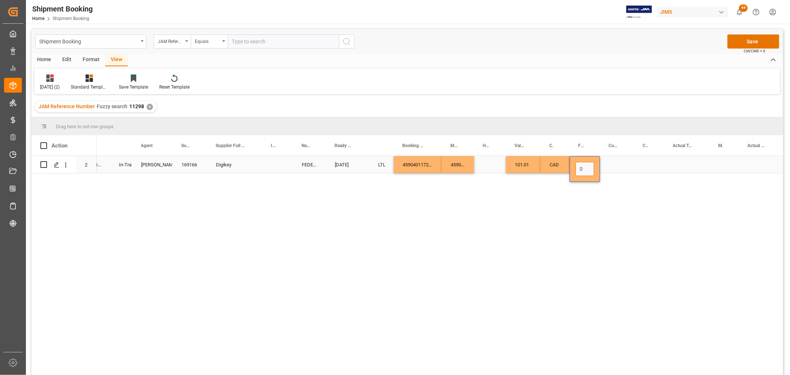
click at [576, 173] on input "0" at bounding box center [584, 169] width 19 height 14
type input "8.00"
click at [623, 160] on div "Press SPACE to select this row." at bounding box center [617, 164] width 34 height 17
click at [616, 162] on div "Press SPACE to select this row." at bounding box center [617, 164] width 34 height 17
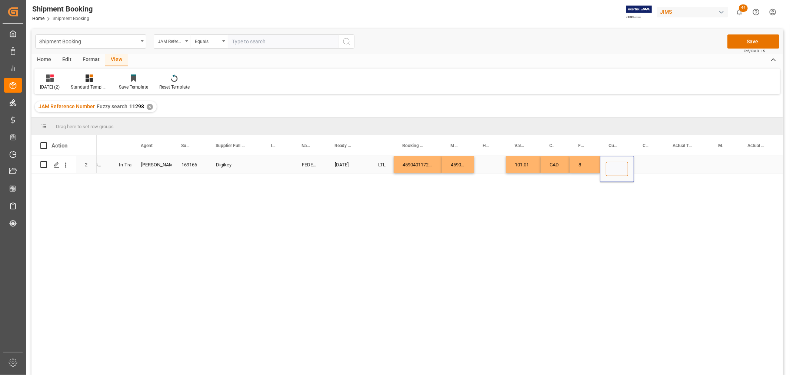
click at [616, 169] on input "Press SPACE to select this row." at bounding box center [617, 169] width 22 height 14
type input "CAD"
click at [646, 160] on div "Press SPACE to select this row." at bounding box center [649, 164] width 30 height 17
click at [745, 39] on button "Save" at bounding box center [753, 41] width 52 height 14
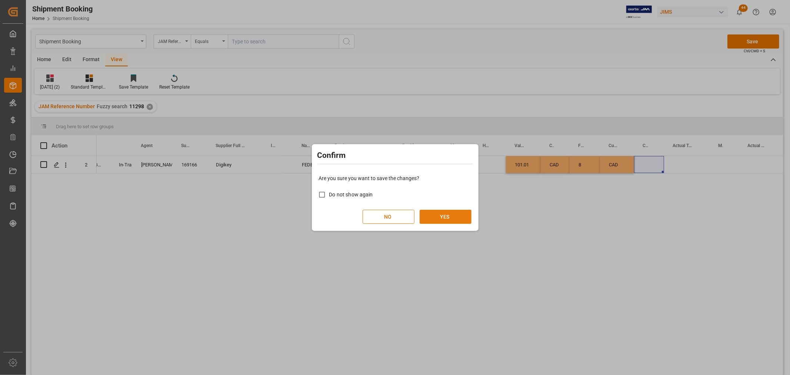
click at [457, 214] on button "YES" at bounding box center [445, 217] width 52 height 14
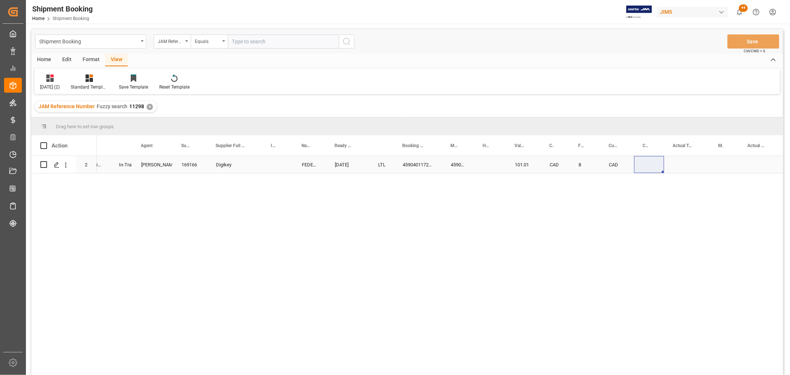
click at [681, 162] on div "Press SPACE to select this row." at bounding box center [687, 164] width 46 height 17
click at [681, 162] on input "Press SPACE to select this row." at bounding box center [687, 169] width 34 height 14
click at [683, 167] on input "Press SPACE to select this row." at bounding box center [687, 169] width 34 height 14
type input "2"
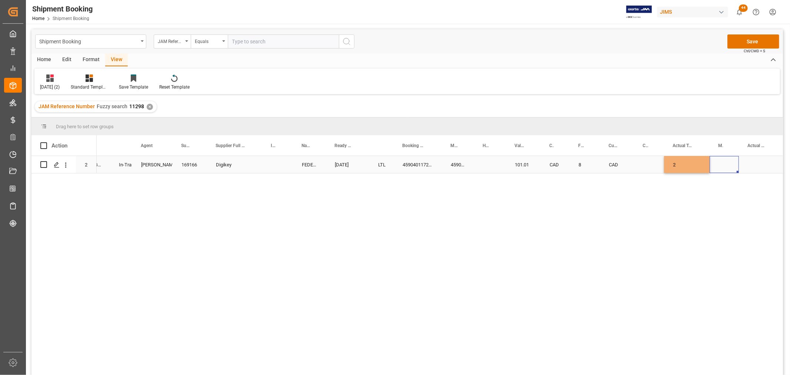
click at [736, 164] on div "Press SPACE to select this row." at bounding box center [723, 164] width 29 height 17
click at [724, 162] on div "Press SPACE to select this row." at bounding box center [723, 164] width 29 height 17
click at [724, 170] on polyline "open menu" at bounding box center [725, 169] width 4 height 2
click at [723, 210] on div "LB" at bounding box center [724, 216] width 17 height 26
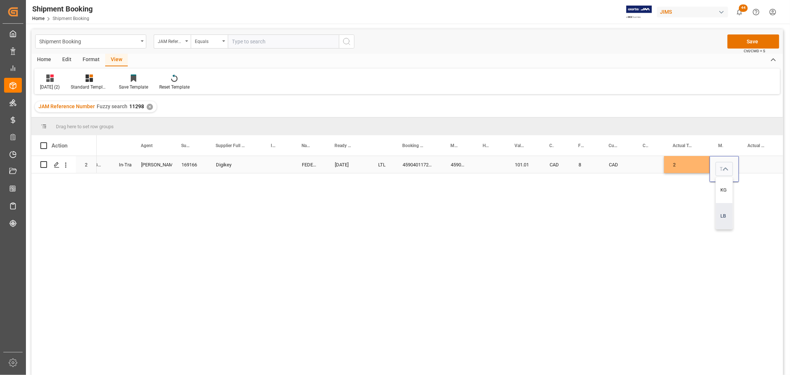
type input "LB"
click at [754, 164] on div "Press SPACE to select this row." at bounding box center [759, 164] width 42 height 17
click at [753, 161] on div "Press SPACE to select this row." at bounding box center [759, 164] width 42 height 17
click at [756, 165] on input "Press SPACE to select this row." at bounding box center [759, 169] width 30 height 14
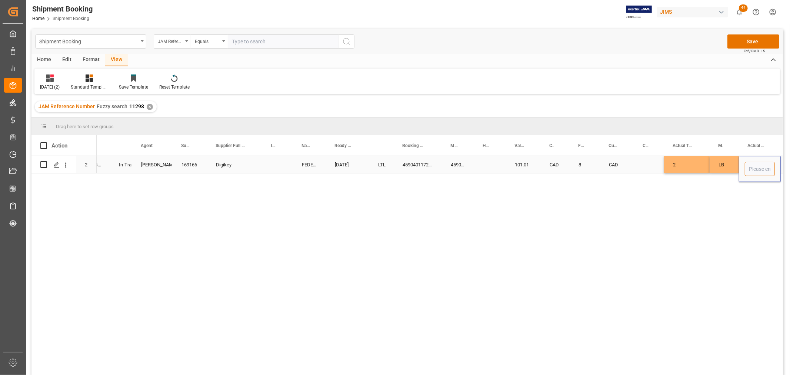
type input "1"
click at [646, 163] on div "Press SPACE to select this row." at bounding box center [649, 164] width 30 height 17
click at [768, 41] on button "Save" at bounding box center [753, 41] width 52 height 14
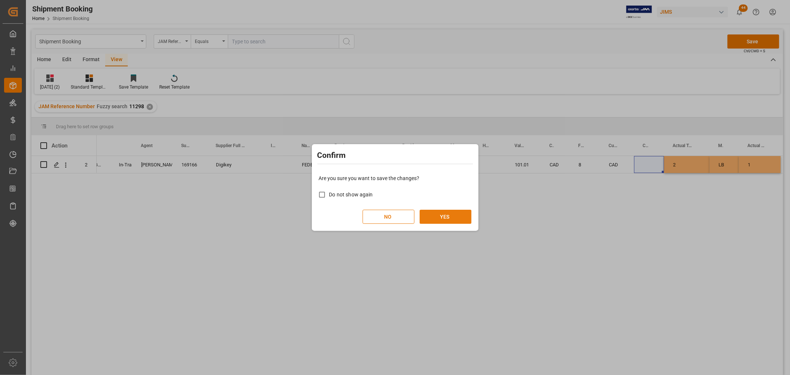
click at [448, 214] on button "YES" at bounding box center [445, 217] width 52 height 14
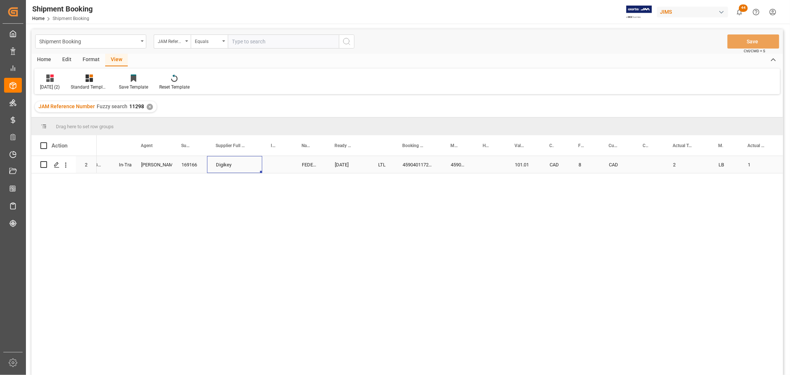
click at [255, 168] on div "Digikey" at bounding box center [234, 164] width 55 height 17
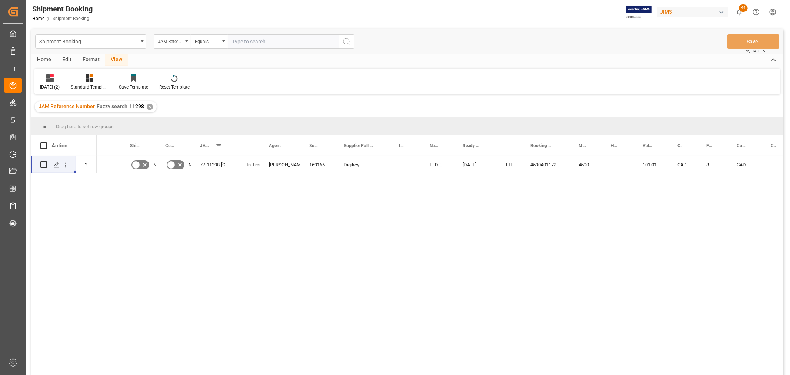
click at [257, 224] on div "No No 77-11298-US In-Transit Shyamala Mantha 169166 Digikey FEDEX INTERNATIONAL…" at bounding box center [440, 268] width 686 height 224
click at [107, 167] on div "Press SPACE to select this row." at bounding box center [109, 164] width 24 height 17
click at [225, 41] on icon "open menu" at bounding box center [223, 40] width 3 height 1
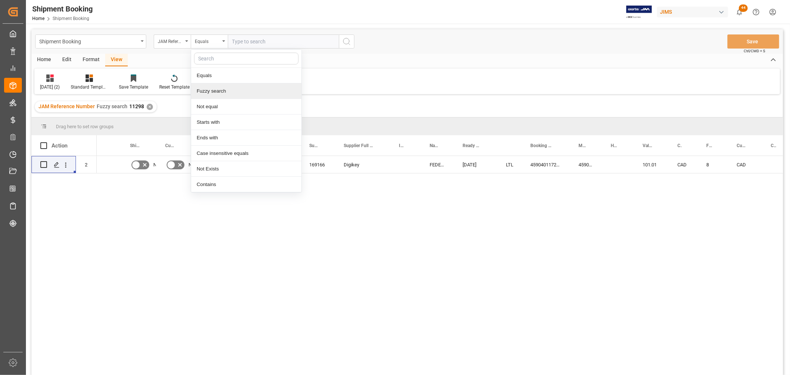
click at [207, 91] on div "Fuzzy search" at bounding box center [246, 91] width 110 height 16
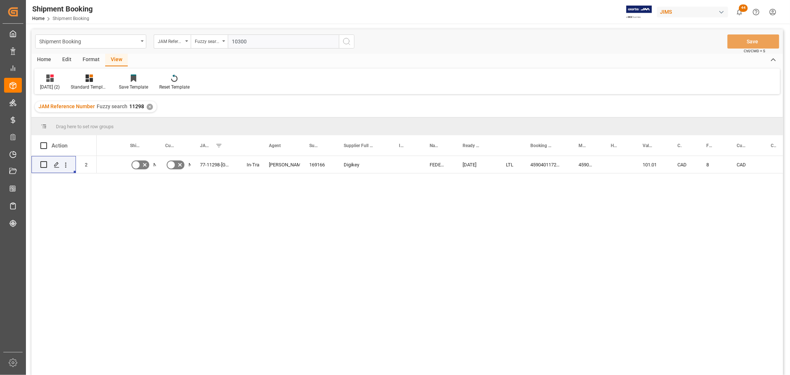
type input "10300"
click at [349, 40] on icon "search button" at bounding box center [346, 41] width 9 height 9
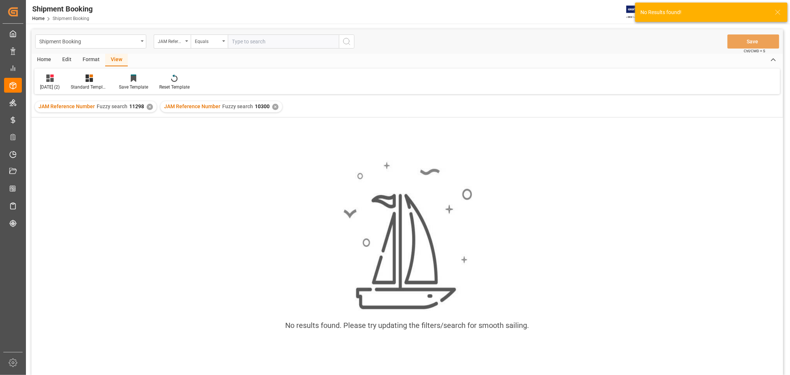
click at [148, 108] on div "✕" at bounding box center [150, 107] width 6 height 6
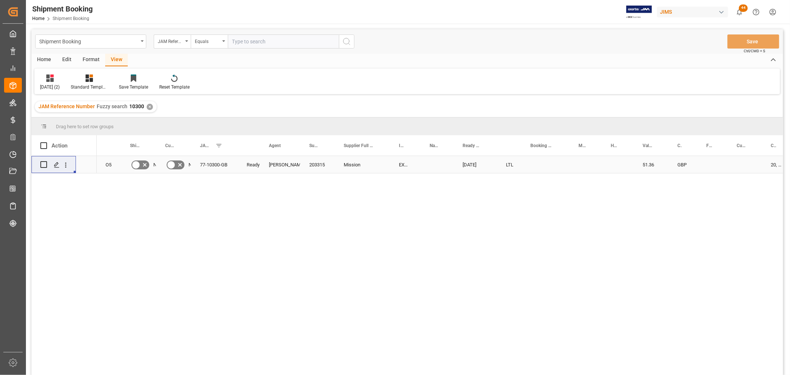
click at [279, 164] on div "Jacques Denis" at bounding box center [280, 164] width 23 height 17
click at [286, 168] on icon "open menu" at bounding box center [286, 169] width 9 height 9
click at [276, 249] on div "[PERSON_NAME]" at bounding box center [307, 251] width 82 height 26
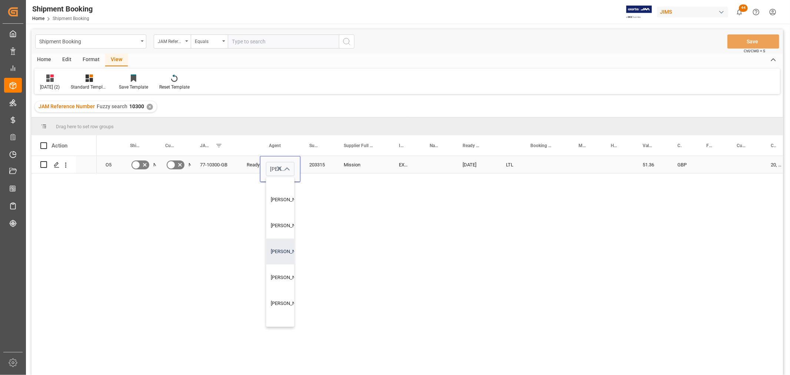
type input "[PERSON_NAME]"
click at [335, 164] on div "Mission" at bounding box center [362, 164] width 55 height 17
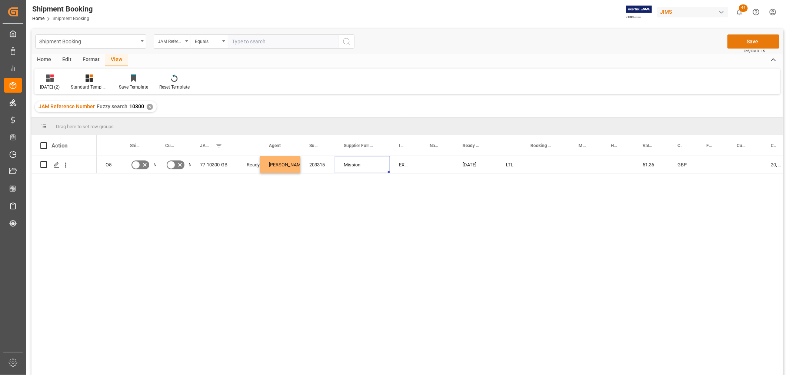
click at [741, 37] on button "Save" at bounding box center [753, 41] width 52 height 14
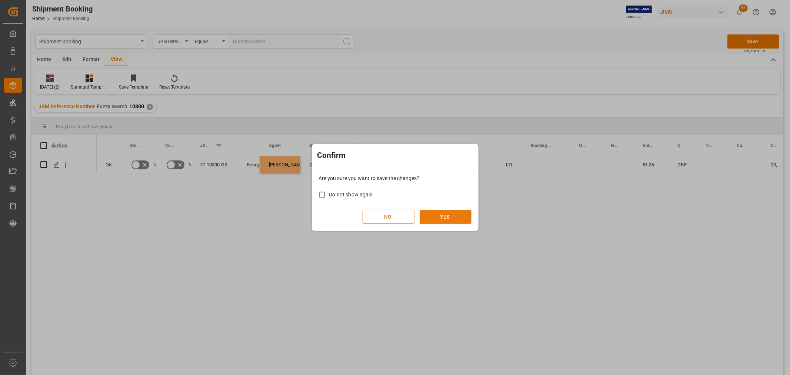
click at [443, 217] on button "YES" at bounding box center [445, 217] width 52 height 14
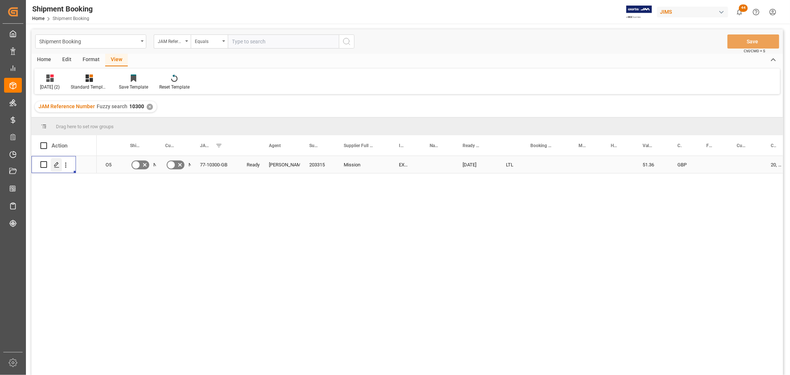
click at [57, 166] on icon "Press SPACE to select this row." at bounding box center [57, 165] width 6 height 6
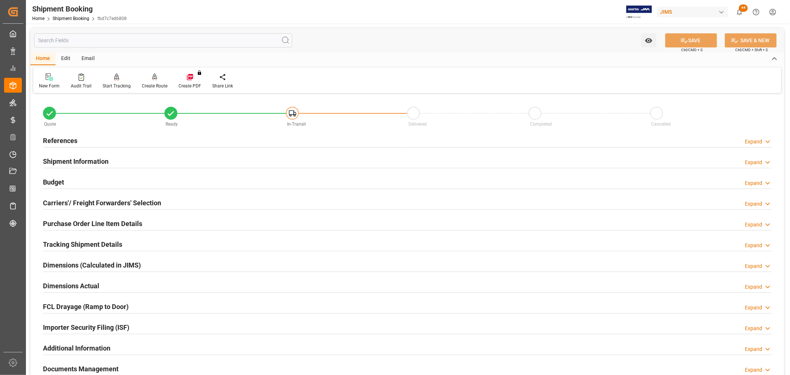
click at [70, 200] on h2 "Carriers'/ Freight Forwarders' Selection" at bounding box center [102, 203] width 118 height 10
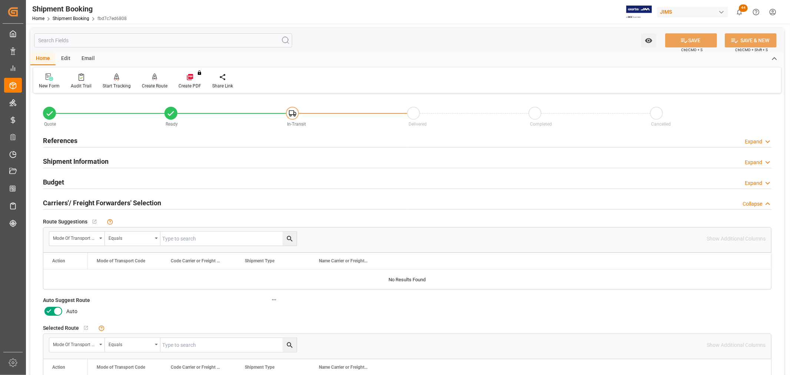
click at [56, 309] on icon at bounding box center [58, 311] width 4 height 4
click at [0, 0] on input "checkbox" at bounding box center [0, 0] width 0 height 0
click at [689, 34] on button "SAVE" at bounding box center [691, 40] width 52 height 14
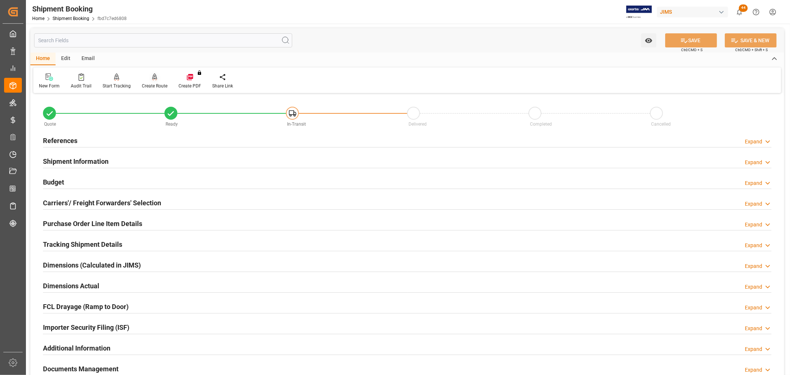
click at [157, 83] on div "Create Route" at bounding box center [155, 86] width 26 height 7
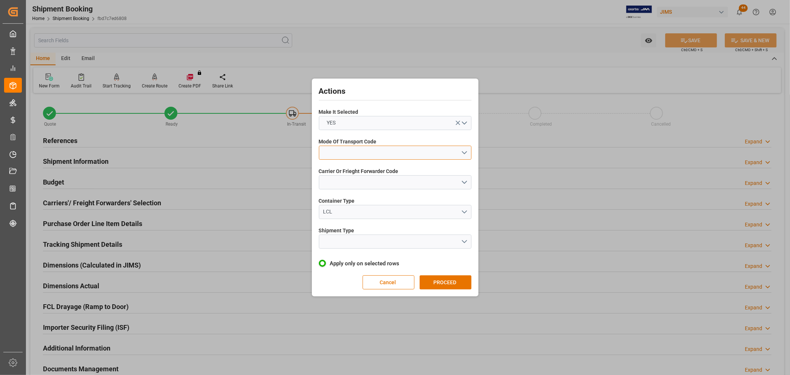
click at [338, 149] on button "open menu" at bounding box center [395, 152] width 153 height 14
click at [344, 167] on div "2- COURIER AIR" at bounding box center [395, 170] width 152 height 16
click at [339, 182] on button "open menu" at bounding box center [395, 182] width 153 height 14
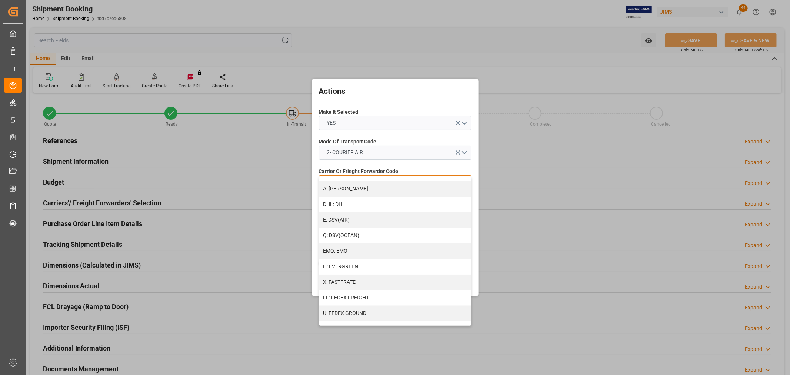
scroll to position [164, 0]
click at [358, 265] on div "J: FEDEX INTERNATIONAL ECONOMY" at bounding box center [395, 269] width 152 height 16
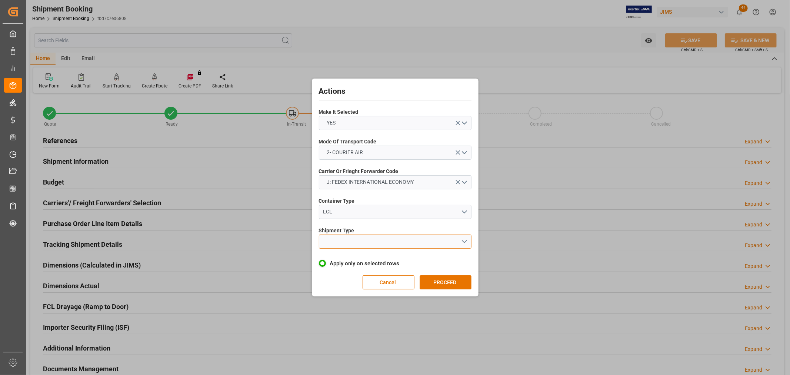
click at [341, 242] on button "open menu" at bounding box center [395, 241] width 153 height 14
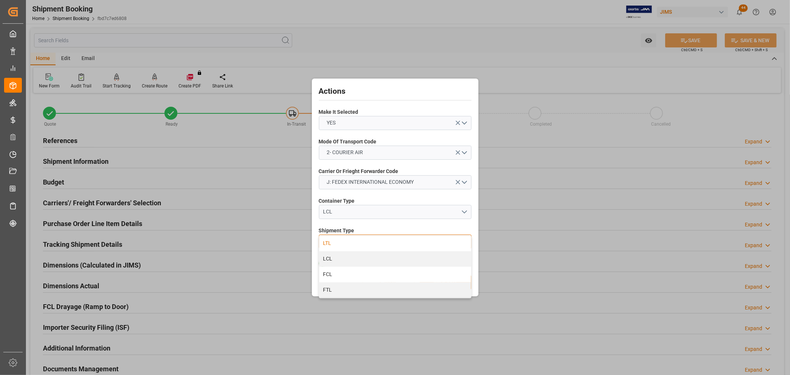
click at [324, 242] on div "LTL" at bounding box center [395, 243] width 152 height 16
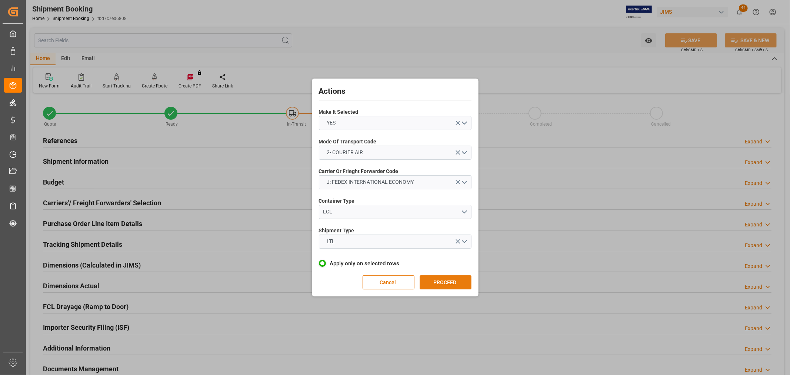
click at [454, 282] on button "PROCEED" at bounding box center [445, 282] width 52 height 14
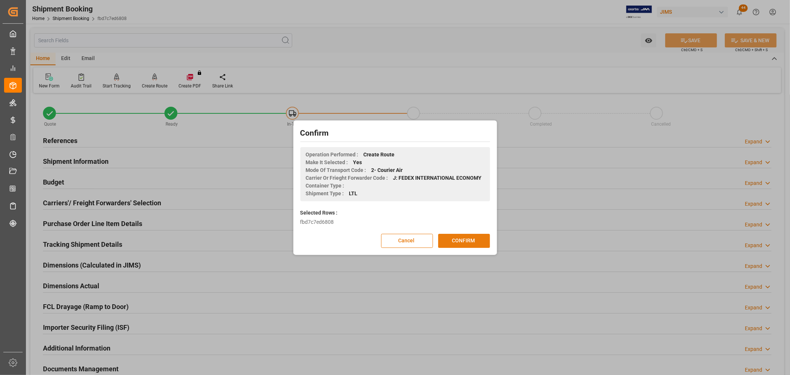
click at [459, 241] on button "CONFIRM" at bounding box center [464, 241] width 52 height 14
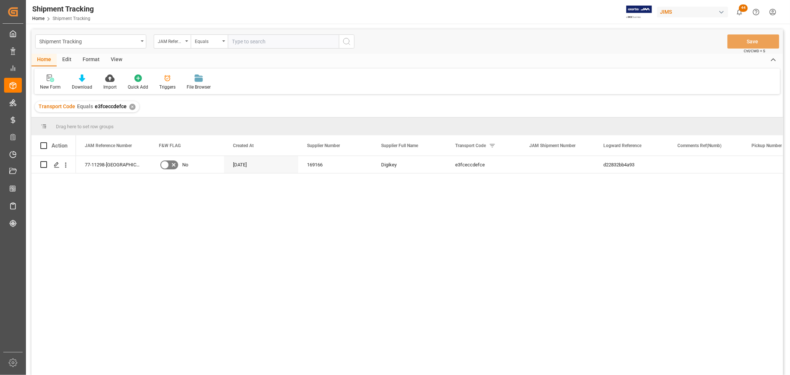
click at [117, 57] on div "View" at bounding box center [116, 60] width 23 height 13
click at [44, 83] on div "Default" at bounding box center [47, 82] width 26 height 16
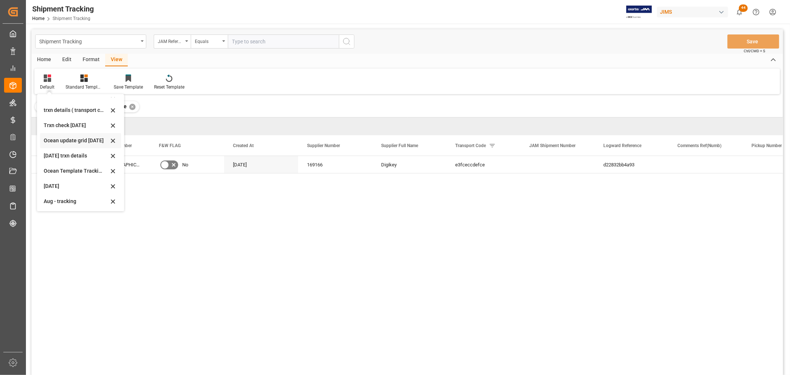
scroll to position [116, 0]
click at [57, 183] on div "Aug - tracking" at bounding box center [76, 186] width 65 height 8
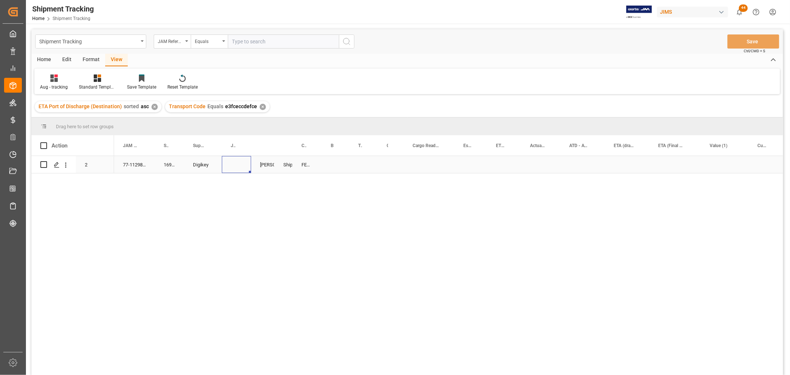
click at [232, 163] on div "Press SPACE to select this row." at bounding box center [236, 164] width 29 height 17
click at [234, 165] on input "Press SPACE to select this row." at bounding box center [236, 169] width 17 height 14
paste input "Incoterm: DDP Baie d'urfe"
type input "Incoterm: DDP Baie d'urfe"
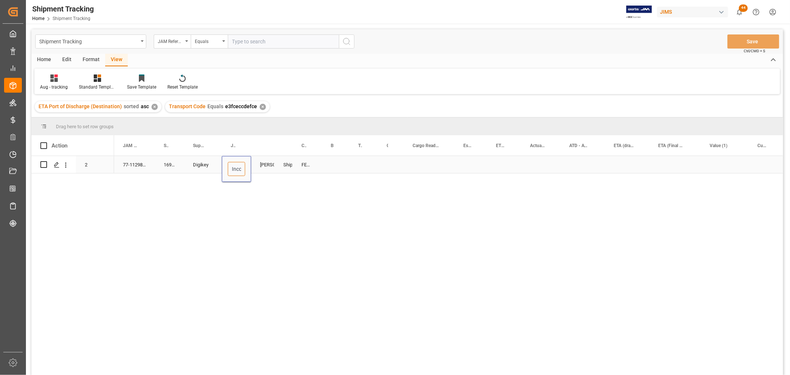
scroll to position [0, 50]
click at [328, 156] on div "Press SPACE to select this row." at bounding box center [335, 164] width 27 height 17
click at [747, 41] on button "Save" at bounding box center [753, 41] width 52 height 14
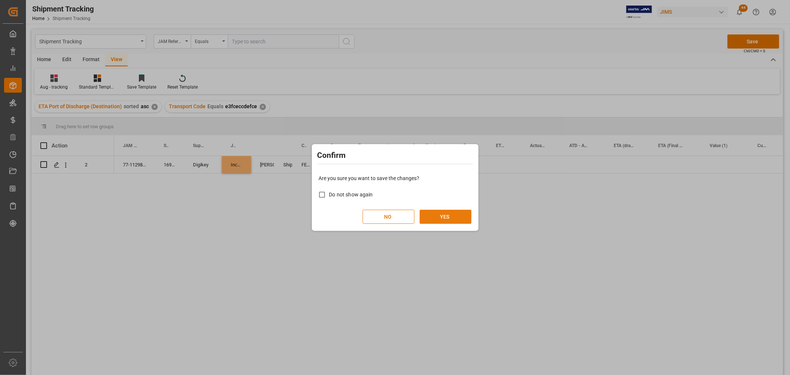
click at [453, 217] on button "YES" at bounding box center [445, 217] width 52 height 14
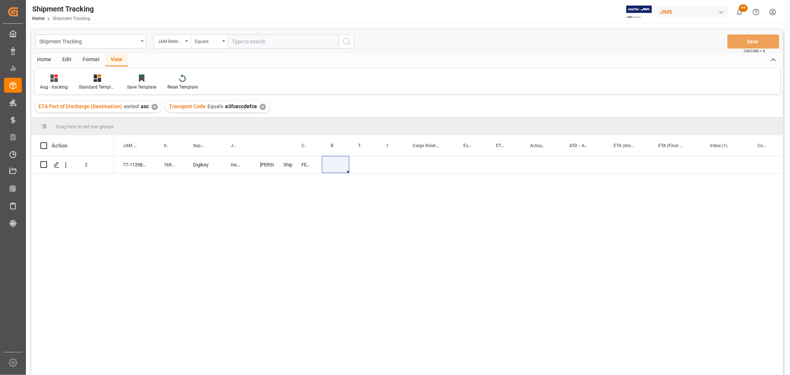
click at [223, 214] on div "77-11298-US 169166 Digikey Incoterm: DDP Baie d'urfe [PERSON_NAME] Shipping ins…" at bounding box center [448, 268] width 669 height 224
click at [340, 184] on div "77-11298-US 169166 Digikey Incoterm: DDP Baie d'urfe [PERSON_NAME] Shipping ins…" at bounding box center [448, 268] width 669 height 224
click at [336, 163] on div "Press SPACE to select this row." at bounding box center [335, 164] width 27 height 17
click at [334, 168] on input "Press SPACE to select this row." at bounding box center [336, 169] width 16 height 14
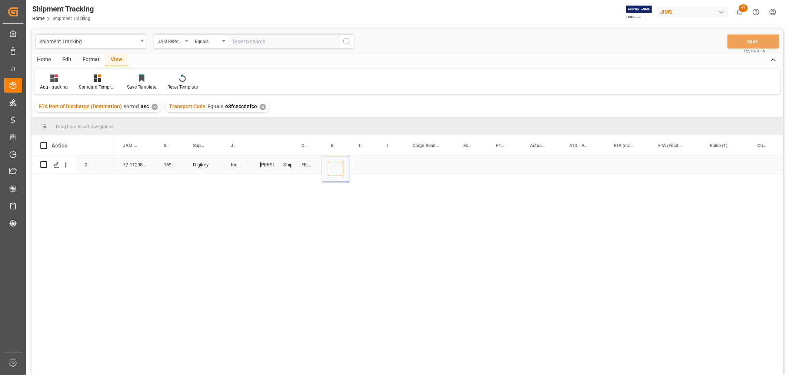
paste input "459040117255"
type input "459040117255"
click at [389, 163] on div "Press SPACE to select this row." at bounding box center [391, 164] width 26 height 17
click at [342, 170] on div "459040117255" at bounding box center [335, 164] width 27 height 17
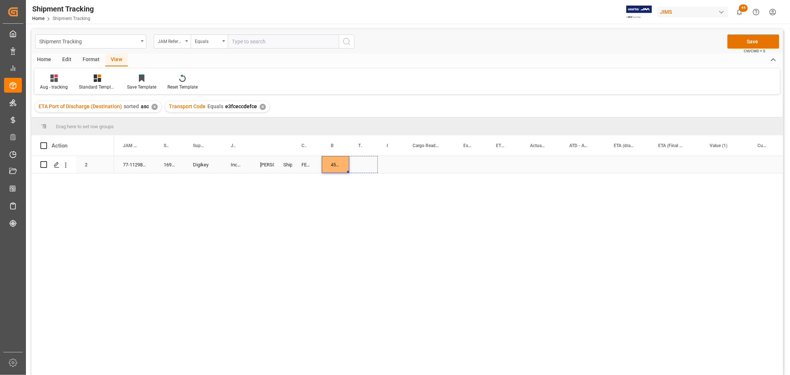
drag, startPoint x: 347, startPoint y: 171, endPoint x: 372, endPoint y: 169, distance: 25.7
click at [409, 163] on div "Press SPACE to select this row." at bounding box center [428, 164] width 51 height 17
click at [419, 161] on div "Press SPACE to select this row." at bounding box center [428, 164] width 51 height 17
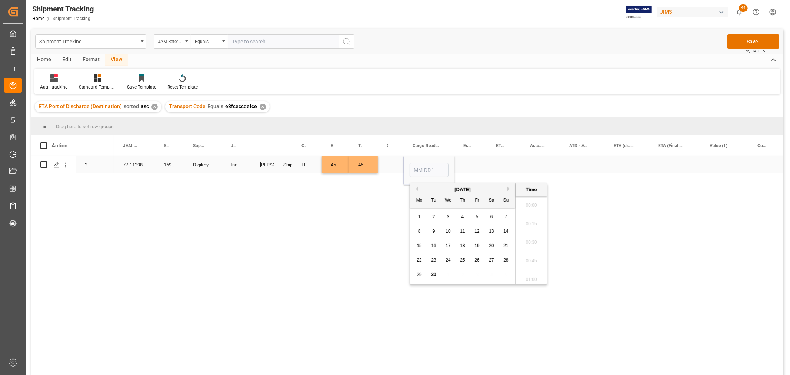
scroll to position [835, 0]
click at [431, 272] on div "30" at bounding box center [433, 274] width 9 height 9
type input "09-30-2025 00:00"
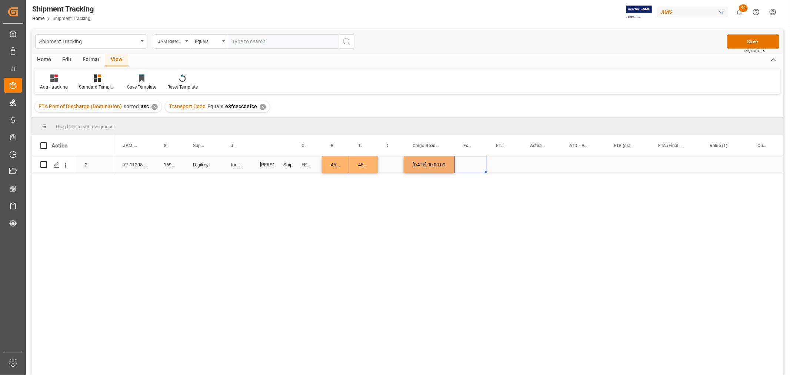
click at [476, 160] on div "Press SPACE to select this row." at bounding box center [470, 164] width 33 height 17
click at [434, 168] on div "09-30-2025 00:00:00" at bounding box center [428, 164] width 51 height 17
drag, startPoint x: 450, startPoint y: 169, endPoint x: 520, endPoint y: 165, distance: 70.5
click at [445, 181] on div "77-11298-US 169166 Digikey Incoterm: DDP Baie d'urfe Shyamala Mantha Shipping i…" at bounding box center [448, 268] width 669 height 224
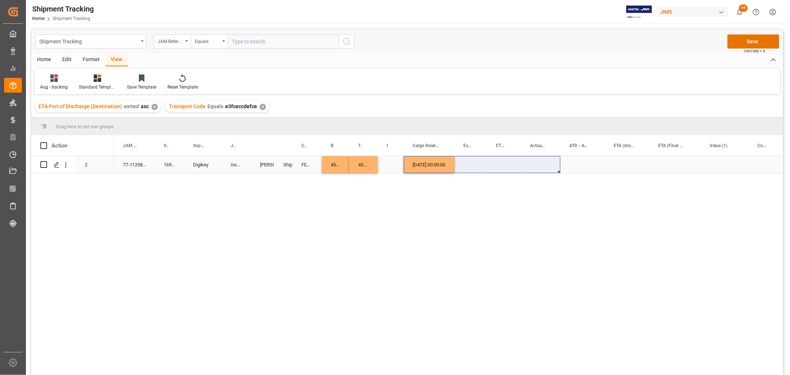
click at [442, 167] on div "09-30-2025 00:00:00" at bounding box center [428, 164] width 51 height 17
drag, startPoint x: 453, startPoint y: 171, endPoint x: 550, endPoint y: 157, distance: 97.6
click at [552, 184] on div "77-11298-US 169166 Digikey Incoterm: DDP Baie d'urfe Shyamala Mantha Shipping i…" at bounding box center [448, 268] width 669 height 224
click at [668, 161] on div "Press SPACE to select this row." at bounding box center [674, 164] width 51 height 17
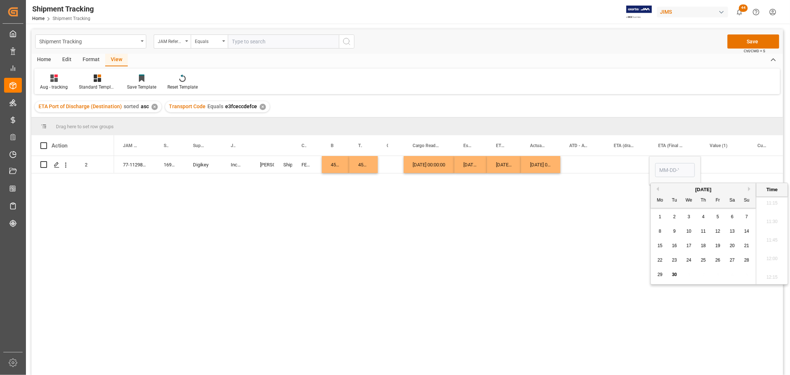
click at [748, 189] on button "Next Month" at bounding box center [750, 189] width 4 height 4
click at [719, 215] on span "3" at bounding box center [717, 216] width 3 height 5
type input "10-03-2025 00:00"
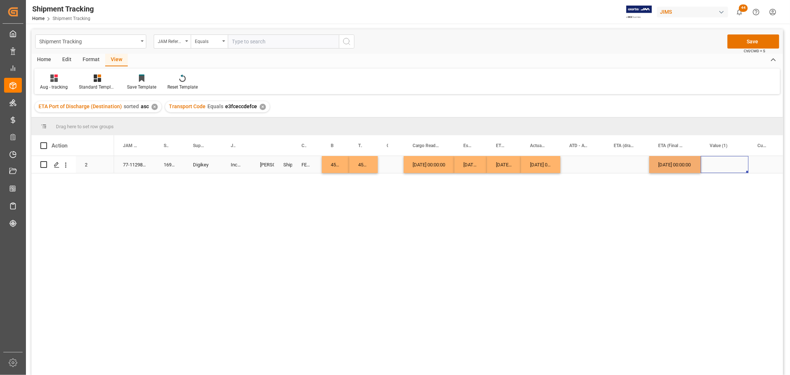
click at [732, 160] on div "Press SPACE to select this row." at bounding box center [724, 164] width 48 height 17
click at [720, 162] on div "Press SPACE to select this row." at bounding box center [724, 164] width 48 height 17
click at [720, 162] on input "Press SPACE to select this row." at bounding box center [724, 169] width 36 height 14
type input "101.01"
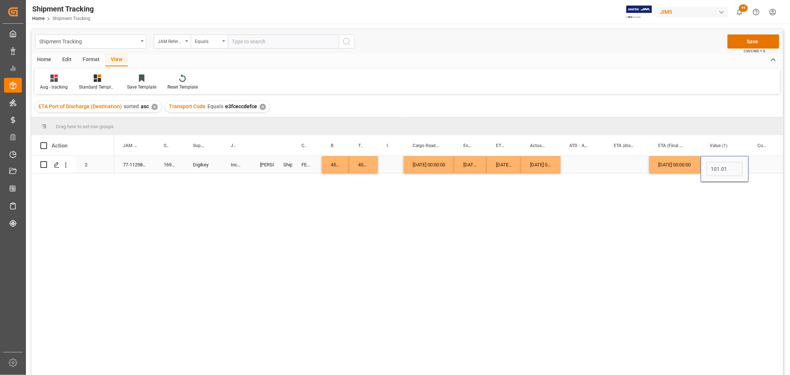
click at [609, 161] on div "Press SPACE to select this row." at bounding box center [626, 164] width 44 height 17
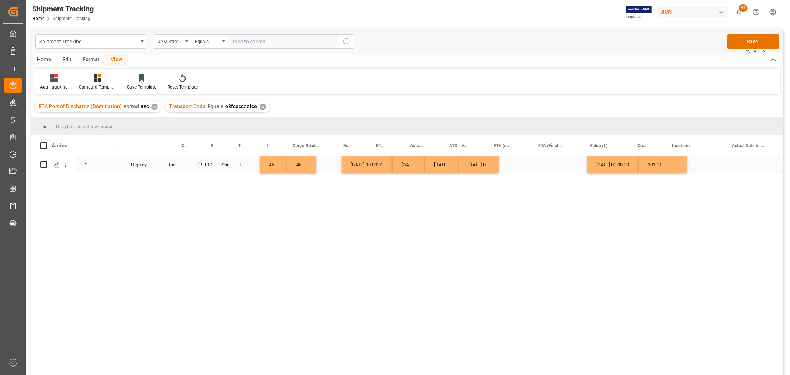
scroll to position [0, 120]
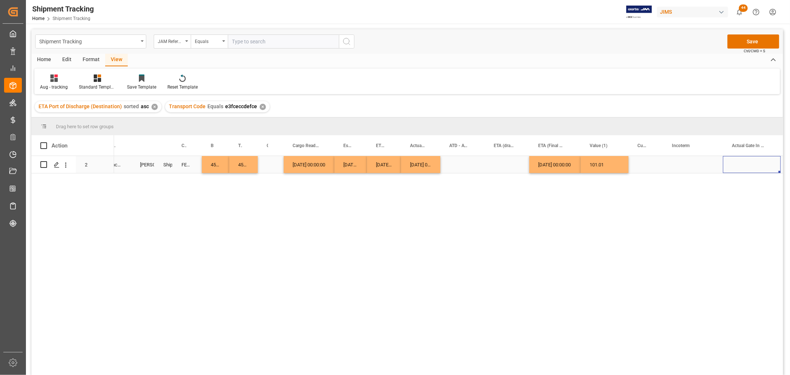
click at [638, 160] on div "Press SPACE to select this row." at bounding box center [645, 164] width 34 height 17
click at [639, 163] on div "Press SPACE to select this row." at bounding box center [645, 164] width 34 height 17
click at [639, 164] on input "Press SPACE to select this row." at bounding box center [645, 169] width 23 height 14
type input "CAD"
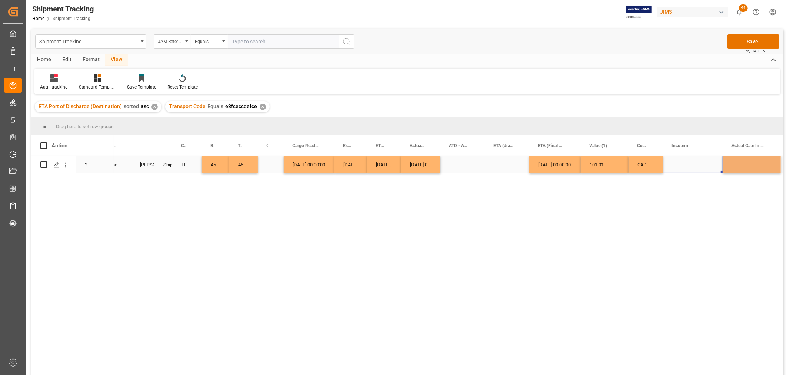
click at [682, 160] on div "Press SPACE to select this row." at bounding box center [693, 164] width 60 height 17
click at [763, 40] on button "Save" at bounding box center [753, 41] width 52 height 14
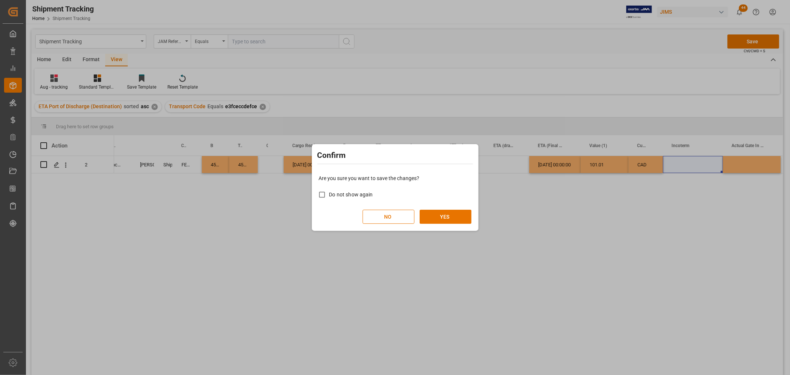
click at [443, 208] on div "Are you sure you want to save the changes? Do not show again NO YES" at bounding box center [395, 199] width 163 height 60
click at [442, 212] on button "YES" at bounding box center [445, 217] width 52 height 14
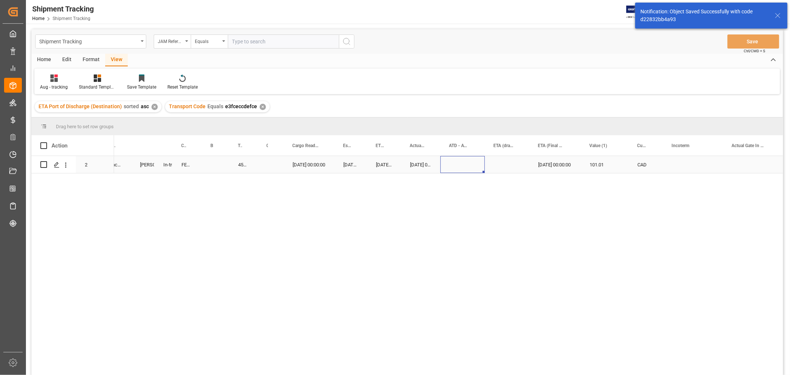
click at [469, 163] on div "Press SPACE to select this row." at bounding box center [462, 164] width 44 height 17
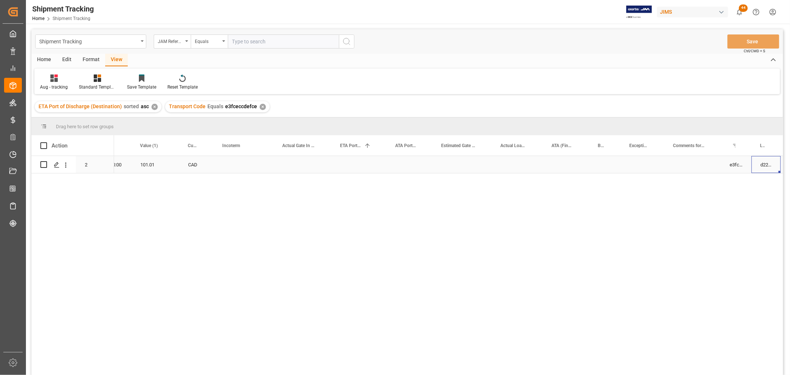
scroll to position [0, 643]
click at [558, 163] on div "Press SPACE to select this row." at bounding box center [568, 164] width 44 height 17
click at [565, 163] on div "Press SPACE to select this row." at bounding box center [568, 164] width 44 height 17
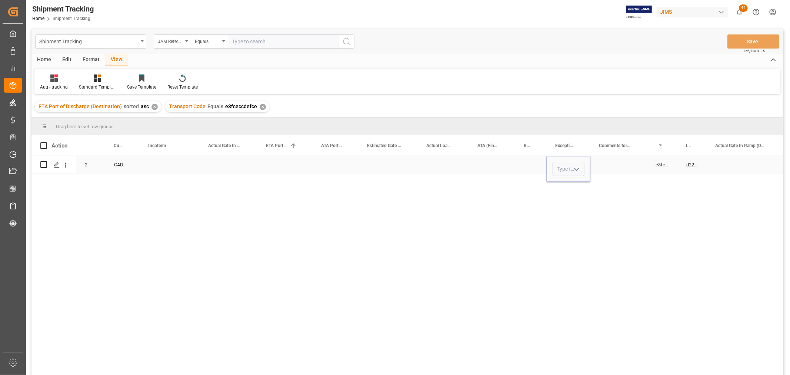
click at [573, 168] on icon "open menu" at bounding box center [576, 169] width 9 height 9
click at [566, 201] on div "Non-Inventory" at bounding box center [588, 203] width 71 height 26
type input "Non-Inventory"
click at [613, 167] on div "Press SPACE to select this row." at bounding box center [618, 164] width 56 height 17
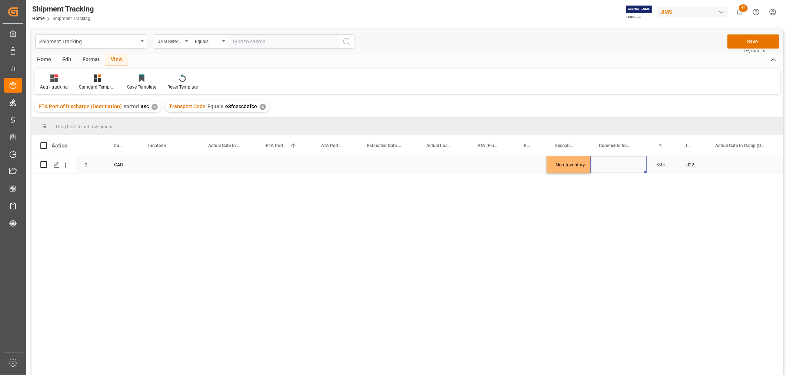
click at [609, 162] on div "Press SPACE to select this row." at bounding box center [618, 164] width 56 height 17
click at [611, 167] on input "Press SPACE to select this row." at bounding box center [618, 169] width 44 height 14
type input "Attn: Jennifer Shi"
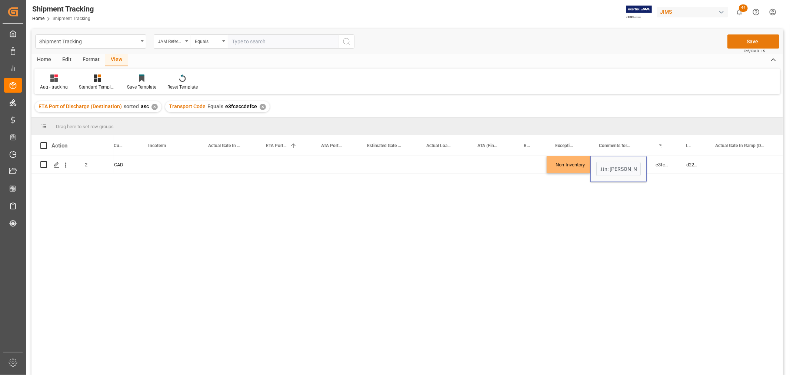
scroll to position [0, 0]
click at [759, 36] on button "Save" at bounding box center [753, 41] width 52 height 14
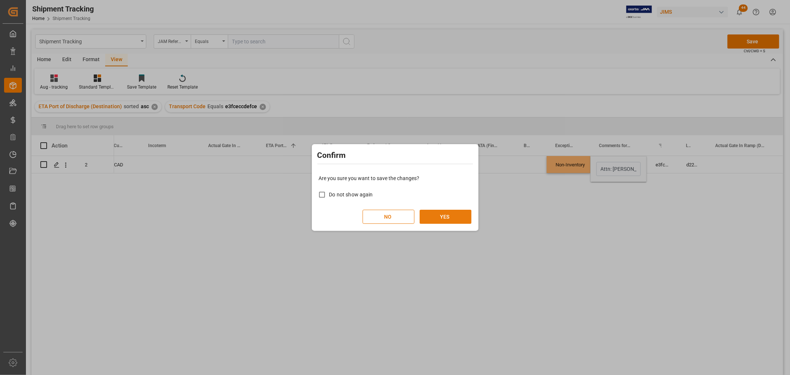
click at [449, 217] on button "YES" at bounding box center [445, 217] width 52 height 14
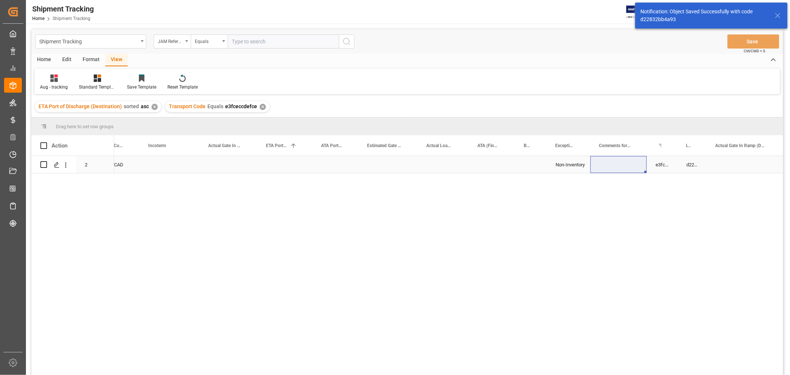
click at [601, 161] on div "Press SPACE to select this row." at bounding box center [618, 164] width 56 height 17
click at [604, 163] on div "Press SPACE to select this row." at bounding box center [618, 164] width 56 height 17
click at [605, 163] on input "Press SPACE to select this row." at bounding box center [618, 169] width 44 height 14
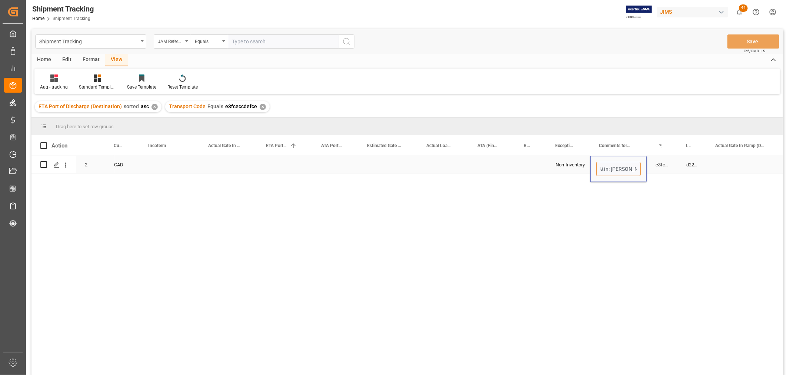
scroll to position [0, 3]
type input "Attn: Jennifer Shi"
click at [497, 155] on div "Action Mode of Transport Order Type ETA (Final Delivery Location) 1 2" at bounding box center [406, 257] width 751 height 244
click at [489, 163] on div "Press SPACE to select this row." at bounding box center [492, 164] width 46 height 17
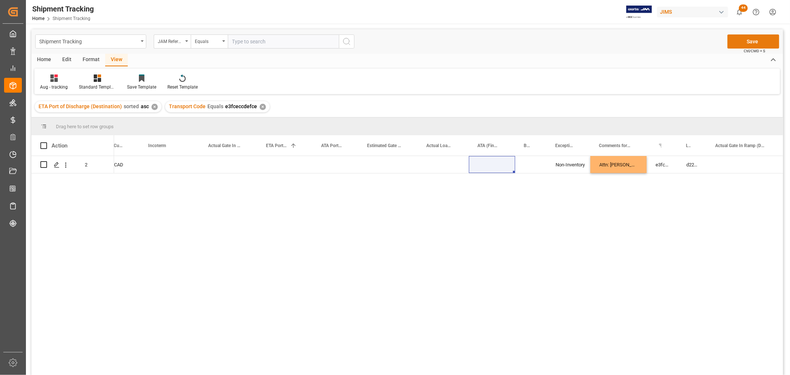
click at [761, 38] on button "Save" at bounding box center [753, 41] width 52 height 14
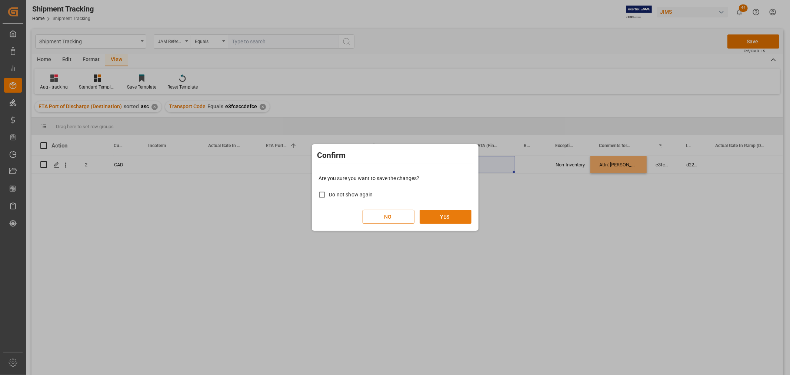
click at [445, 214] on button "YES" at bounding box center [445, 217] width 52 height 14
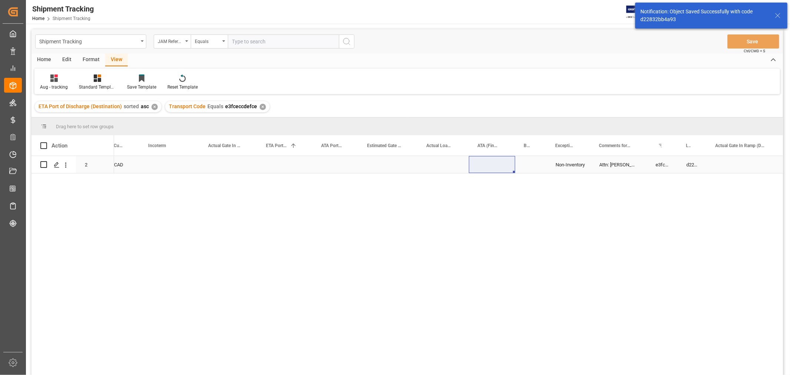
click at [402, 162] on div "Press SPACE to select this row." at bounding box center [387, 164] width 59 height 17
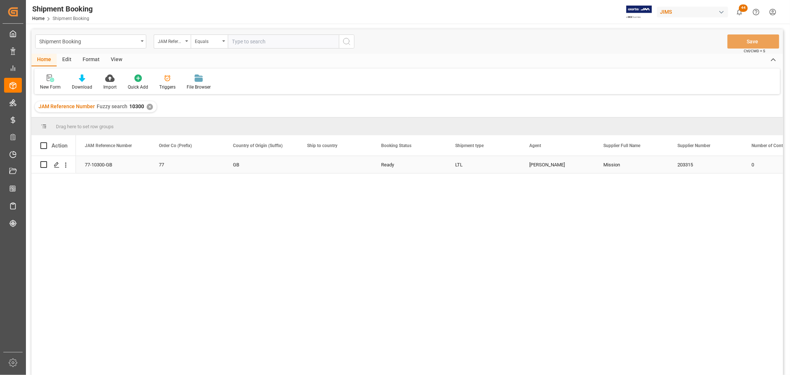
click at [309, 162] on div "Press SPACE to select this row." at bounding box center [335, 164] width 74 height 17
click at [319, 166] on div "Press SPACE to select this row." at bounding box center [335, 164] width 74 height 17
click at [357, 168] on icon "open menu" at bounding box center [358, 169] width 9 height 9
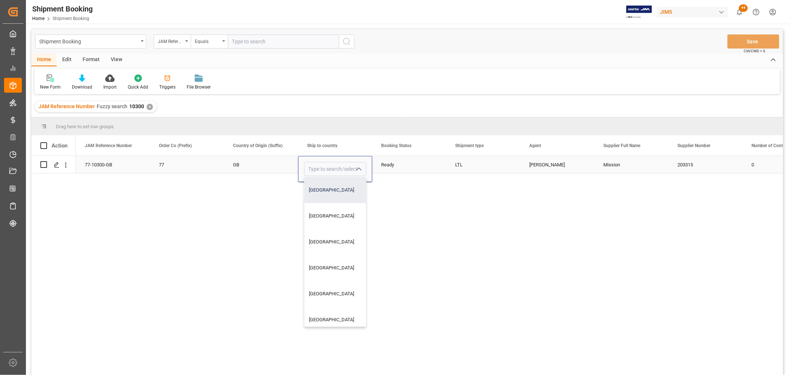
click at [318, 190] on div "[GEOGRAPHIC_DATA]" at bounding box center [334, 190] width 61 height 26
type input "[GEOGRAPHIC_DATA]"
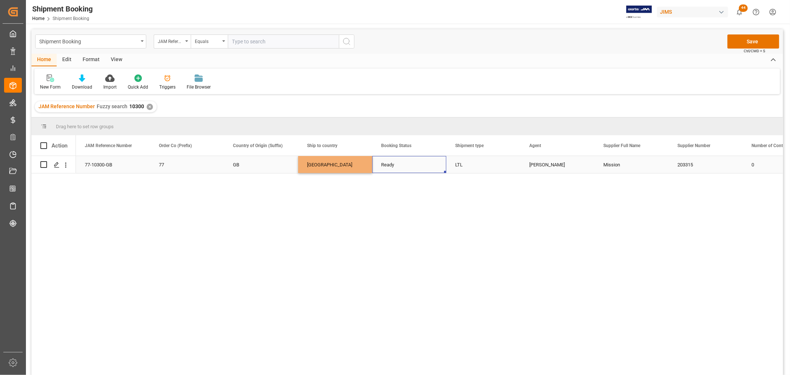
click at [410, 163] on div "Ready" at bounding box center [409, 164] width 56 height 17
click at [738, 41] on button "Save" at bounding box center [753, 41] width 52 height 14
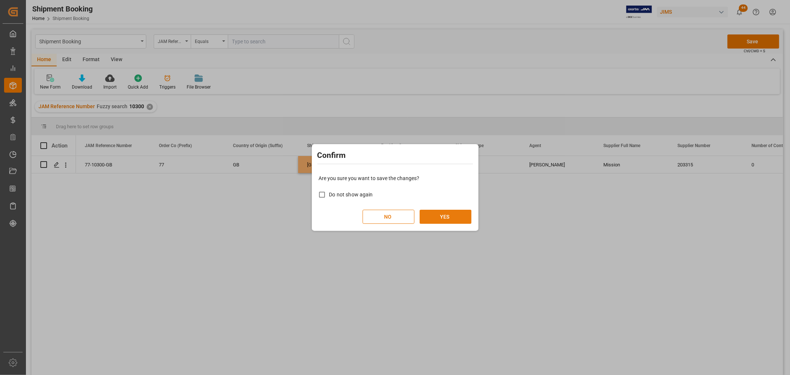
click at [454, 217] on button "YES" at bounding box center [445, 217] width 52 height 14
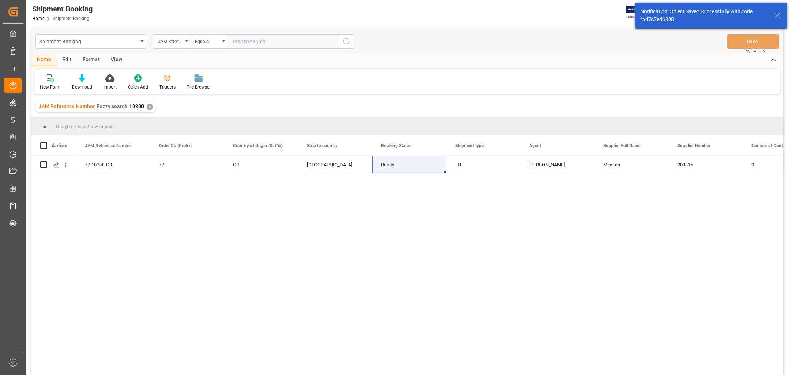
click at [117, 60] on div "View" at bounding box center [116, 60] width 23 height 13
click at [49, 82] on div "Default" at bounding box center [47, 82] width 26 height 16
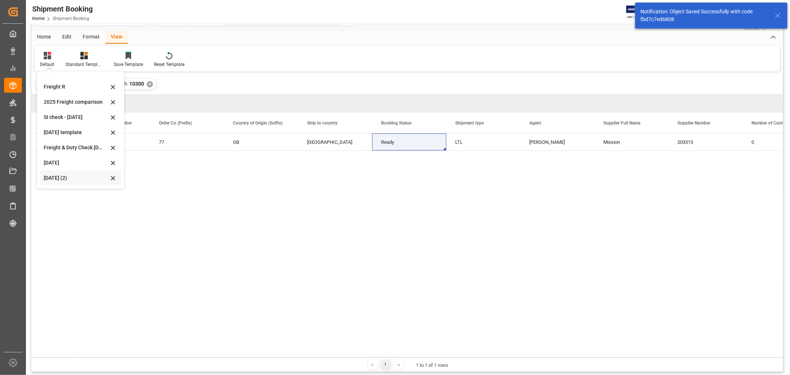
scroll to position [41, 0]
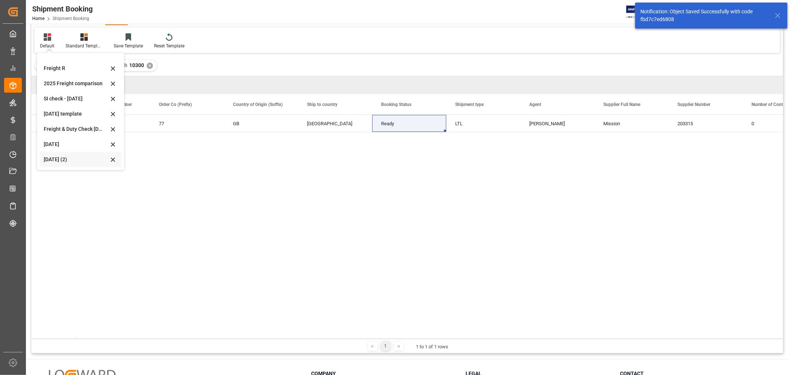
click at [57, 158] on div "[DATE] (2)" at bounding box center [76, 159] width 65 height 8
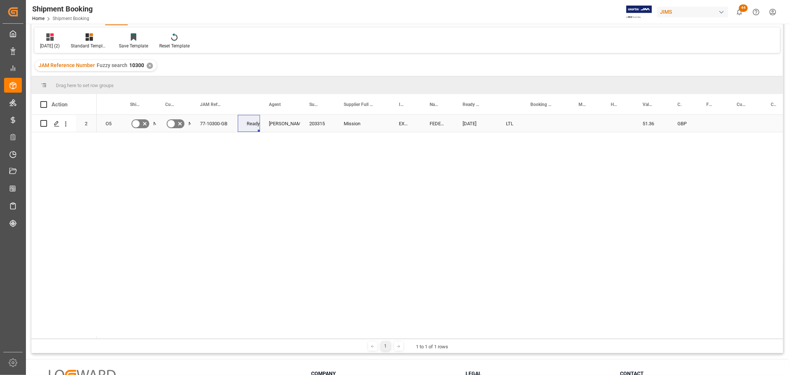
click at [537, 123] on div "Press SPACE to select this row." at bounding box center [545, 123] width 48 height 17
click at [537, 123] on input "Press SPACE to select this row." at bounding box center [545, 128] width 36 height 14
paste input "884788090261"
type input "884788090261"
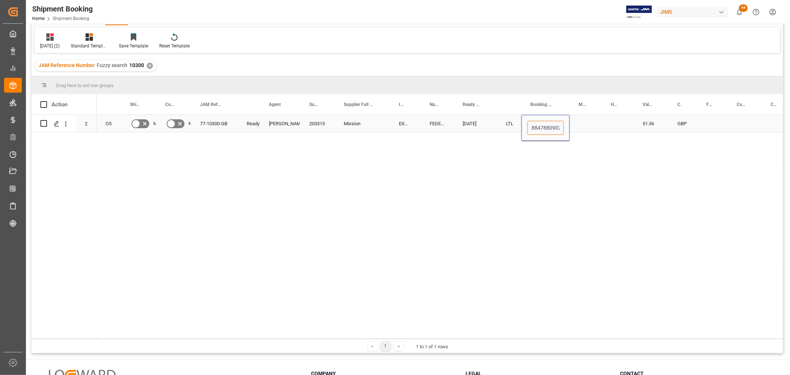
scroll to position [0, 7]
click at [584, 128] on div "Press SPACE to select this row." at bounding box center [585, 123] width 32 height 17
click at [548, 123] on div "884788090261" at bounding box center [545, 123] width 48 height 17
drag, startPoint x: 568, startPoint y: 129, endPoint x: 587, endPoint y: 128, distance: 19.3
click at [709, 121] on div "Press SPACE to select this row." at bounding box center [712, 123] width 30 height 17
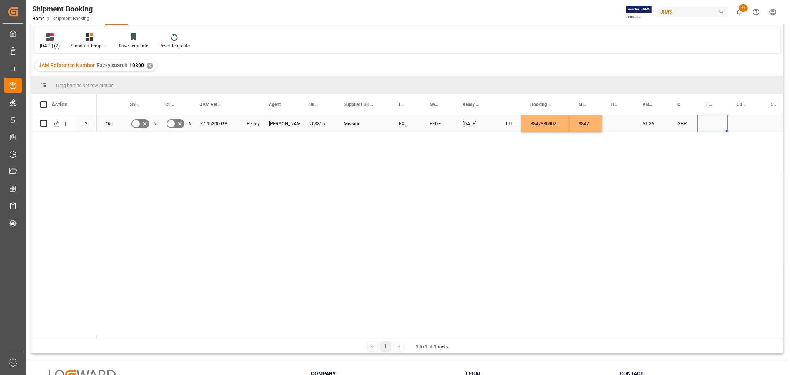
click at [709, 121] on div "Press SPACE to select this row." at bounding box center [712, 123] width 30 height 17
click at [711, 126] on input "Press SPACE to select this row." at bounding box center [712, 128] width 19 height 14
type input "40"
click at [736, 120] on div "Press SPACE to select this row." at bounding box center [744, 123] width 34 height 17
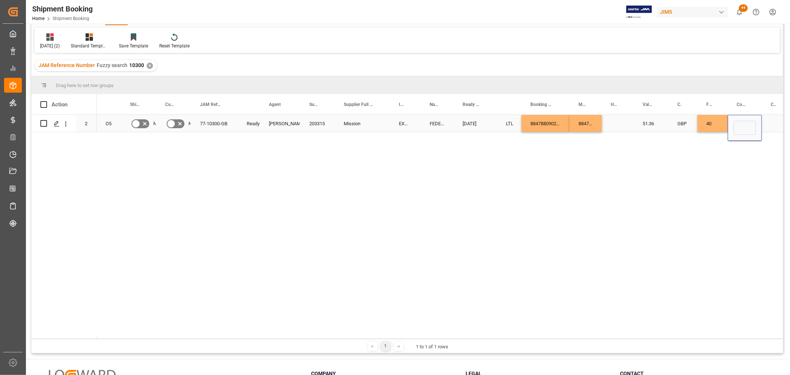
click at [736, 121] on input "Press SPACE to select this row." at bounding box center [744, 128] width 22 height 14
click at [738, 122] on input "Press SPACE to select this row." at bounding box center [744, 128] width 22 height 14
type input "GBP"
click at [610, 123] on div "Press SPACE to select this row." at bounding box center [618, 123] width 32 height 17
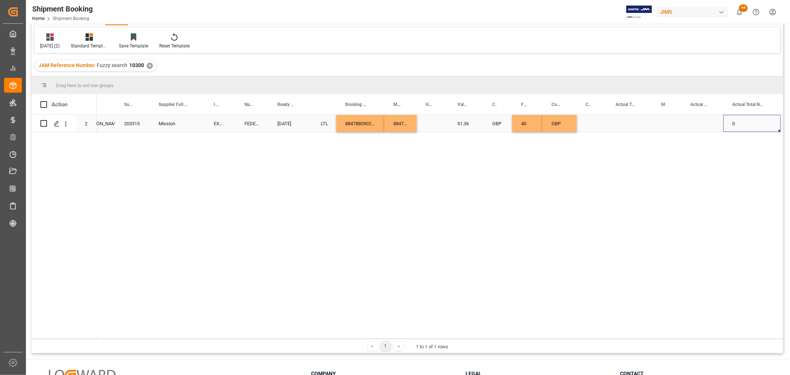
scroll to position [0, 185]
click at [622, 119] on div "Press SPACE to select this row." at bounding box center [629, 123] width 46 height 17
click at [627, 122] on div "Press SPACE to select this row." at bounding box center [629, 123] width 46 height 17
click at [629, 123] on input "Press SPACE to select this row." at bounding box center [629, 128] width 34 height 14
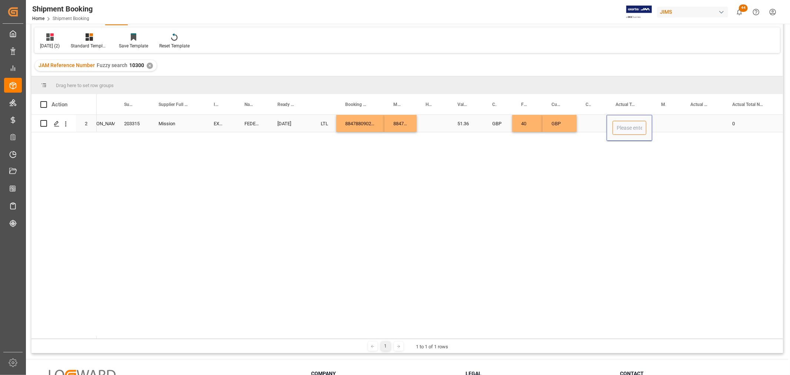
type input "6"
click at [673, 123] on div "Press SPACE to select this row." at bounding box center [666, 123] width 29 height 17
click at [658, 121] on div "Press SPACE to select this row." at bounding box center [666, 123] width 29 height 17
click at [667, 131] on icon "open menu" at bounding box center [667, 128] width 9 height 9
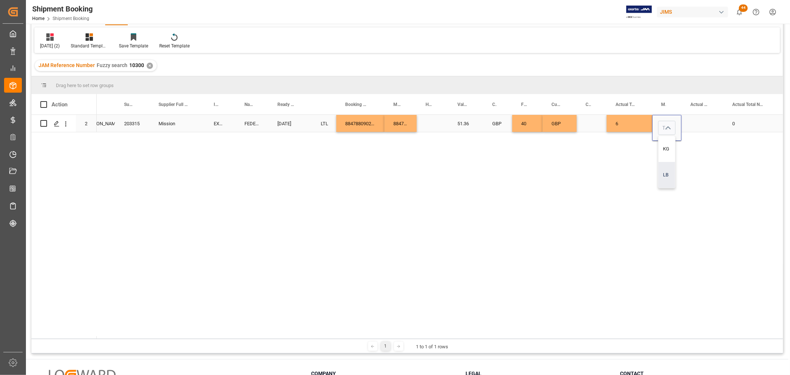
click at [663, 174] on div "LB" at bounding box center [666, 175] width 17 height 26
type input "LB"
click at [703, 123] on div "Press SPACE to select this row." at bounding box center [702, 123] width 42 height 17
click at [703, 123] on input "Press SPACE to select this row." at bounding box center [702, 128] width 30 height 14
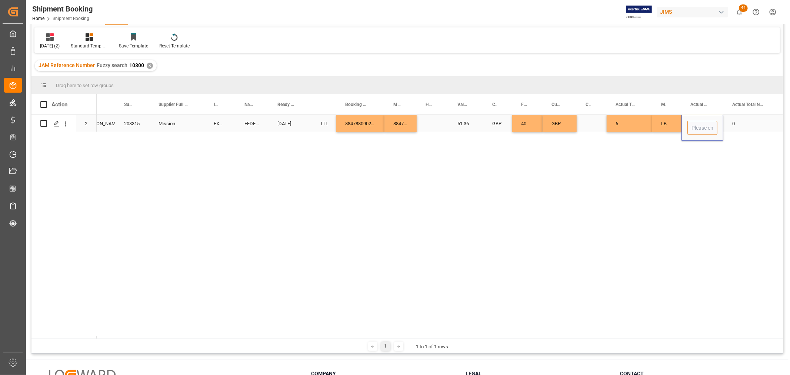
type input "1"
click at [433, 121] on div "Press SPACE to select this row." at bounding box center [432, 123] width 32 height 17
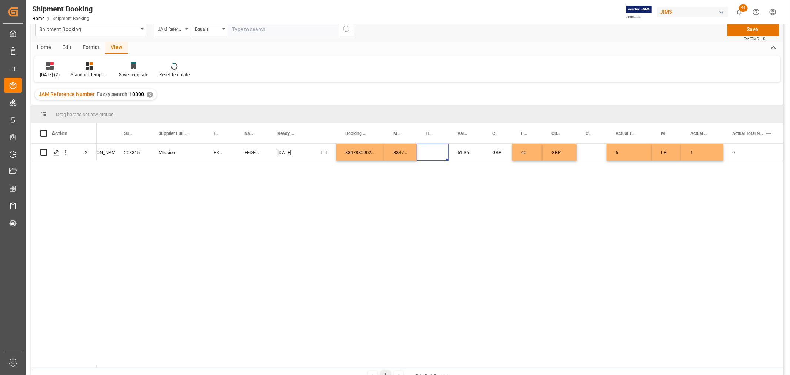
scroll to position [0, 0]
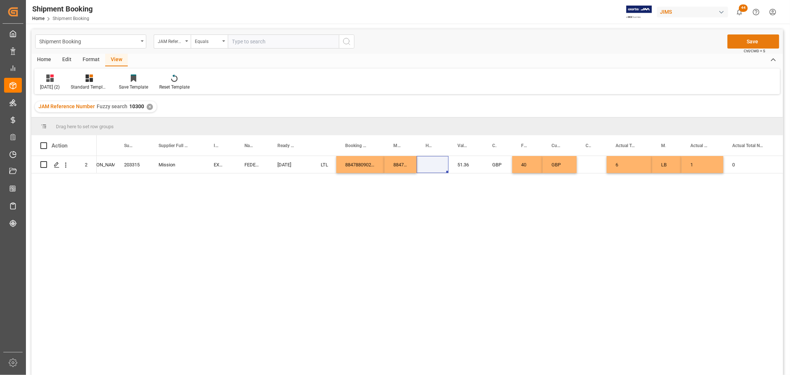
click at [751, 39] on button "Save" at bounding box center [753, 41] width 52 height 14
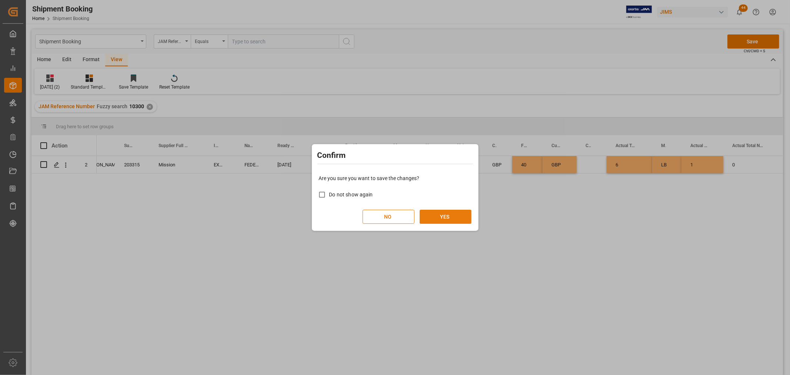
click at [438, 220] on button "YES" at bounding box center [445, 217] width 52 height 14
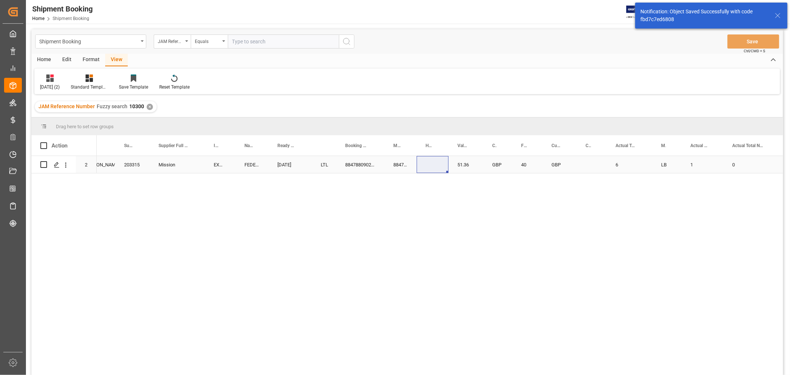
click at [308, 166] on div "[DATE]" at bounding box center [289, 164] width 43 height 17
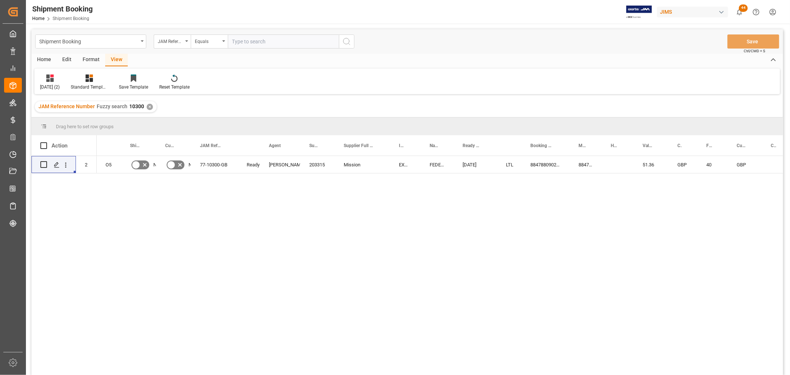
click at [132, 191] on div "FEDEX INTERNATIONAL ECONOMY [DATE] LTL 884788090261 884788090261 51.36 GBP 40 G…" at bounding box center [440, 268] width 686 height 224
click at [224, 42] on div "Equals" at bounding box center [209, 41] width 37 height 14
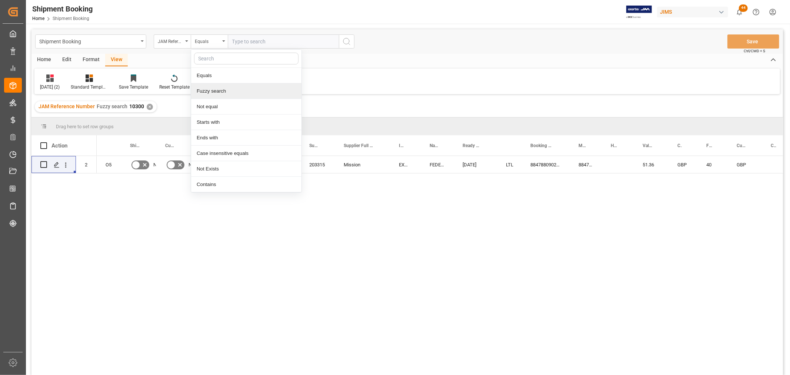
click at [221, 91] on div "Fuzzy search" at bounding box center [246, 91] width 110 height 16
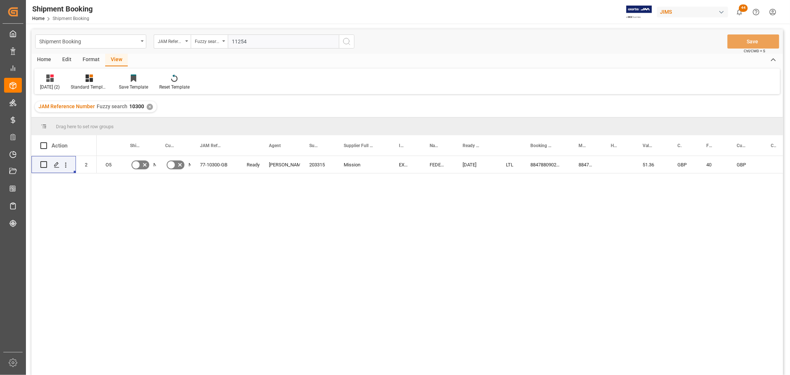
type input "11254"
click at [349, 43] on icon "search button" at bounding box center [346, 41] width 9 height 9
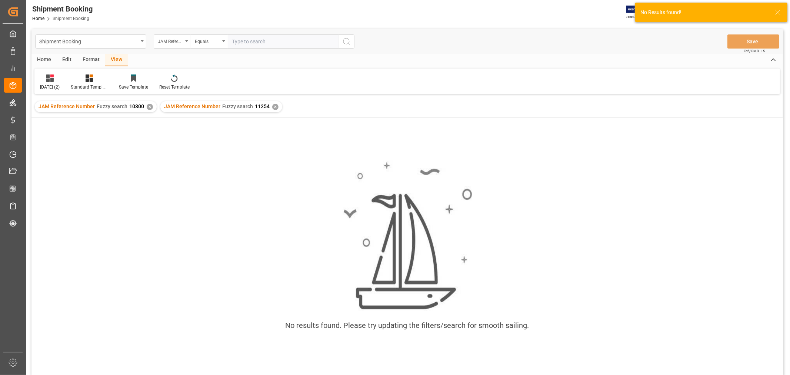
click at [147, 107] on div "✕" at bounding box center [150, 107] width 6 height 6
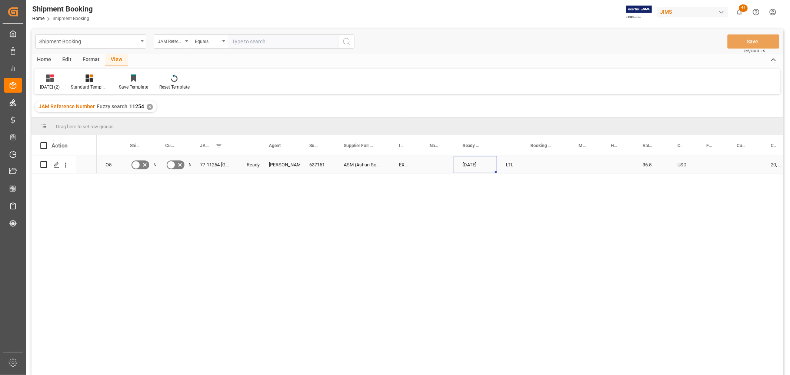
click at [476, 164] on div "09-26-2025" at bounding box center [474, 164] width 43 height 17
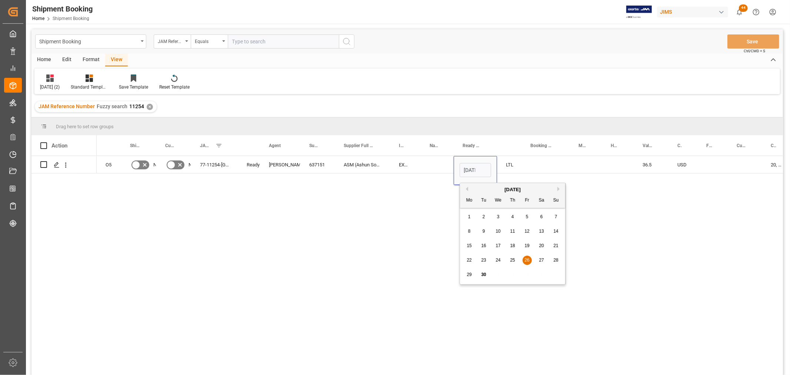
click at [559, 190] on button "Next Month" at bounding box center [559, 189] width 4 height 4
click at [524, 230] on span "10" at bounding box center [526, 230] width 5 height 5
type input "10-10-2025"
click at [557, 169] on div "Press SPACE to select this row." at bounding box center [545, 164] width 48 height 17
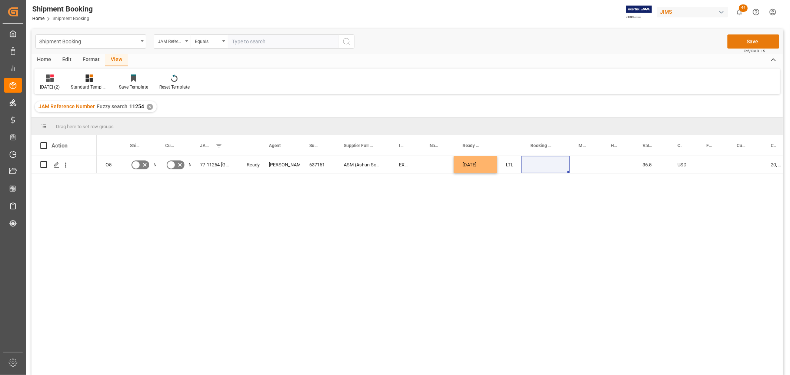
click at [743, 38] on button "Save" at bounding box center [753, 41] width 52 height 14
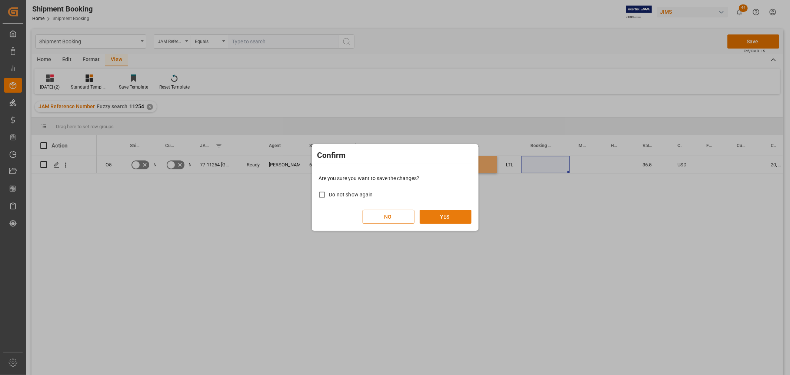
click at [447, 219] on button "YES" at bounding box center [445, 217] width 52 height 14
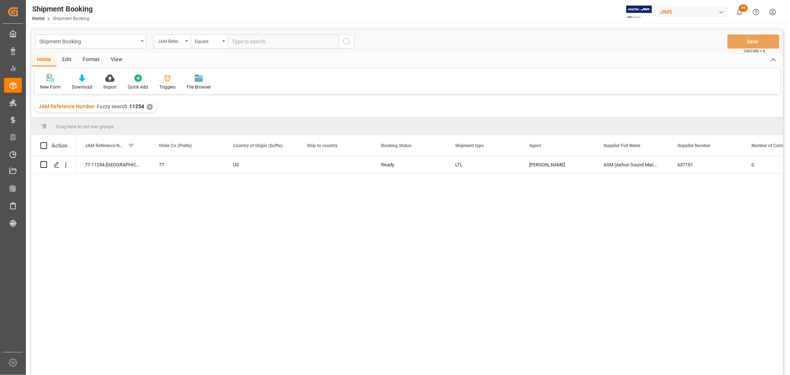
click at [247, 212] on div "77-11254-US 77 US Ready LTL [PERSON_NAME] ASM ([PERSON_NAME] Sound Machine) 637…" at bounding box center [429, 268] width 707 height 224
click at [225, 41] on icon "open menu" at bounding box center [223, 40] width 3 height 1
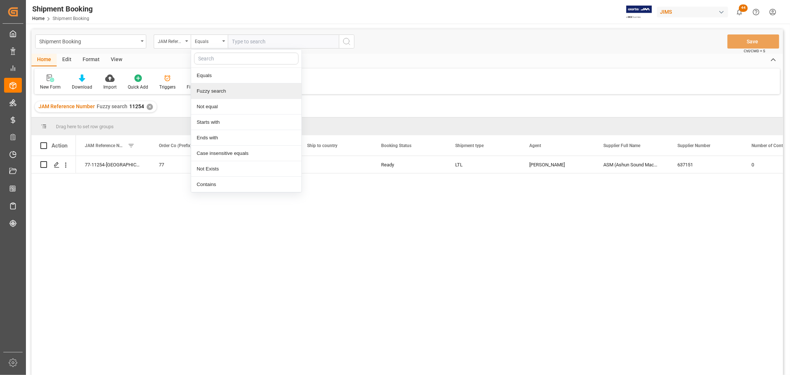
click at [209, 93] on div "Fuzzy search" at bounding box center [246, 91] width 110 height 16
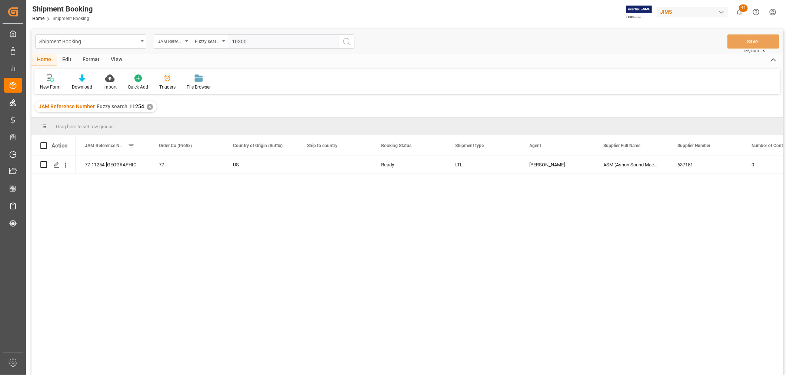
type input "10300"
click at [350, 40] on icon "search button" at bounding box center [346, 41] width 9 height 9
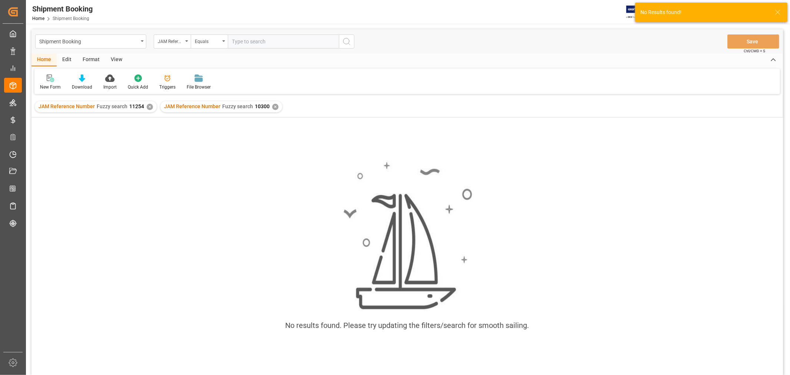
click at [147, 108] on div "✕" at bounding box center [150, 107] width 6 height 6
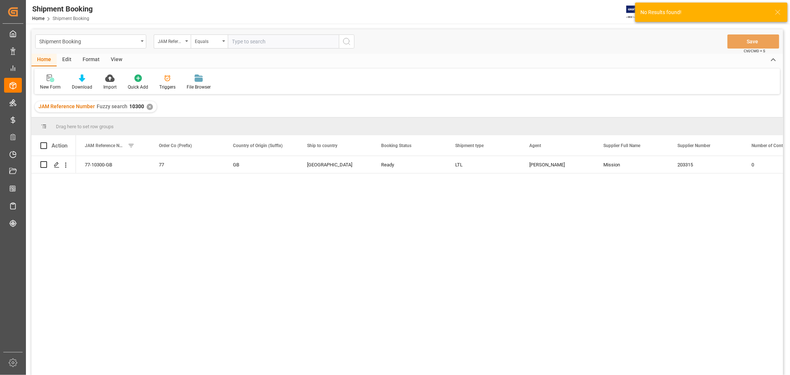
click at [191, 215] on div "77-10300-GB 77 GB [GEOGRAPHIC_DATA] Ready LTL [PERSON_NAME] Mission 203315 0" at bounding box center [429, 268] width 707 height 224
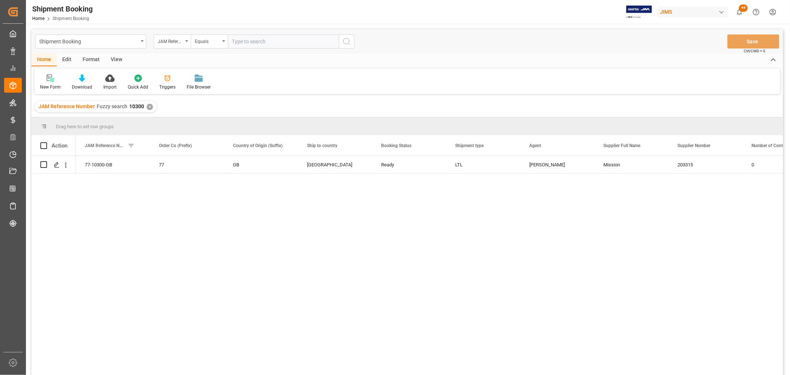
click at [115, 57] on div "View" at bounding box center [116, 60] width 23 height 13
click at [47, 80] on icon at bounding box center [47, 77] width 7 height 7
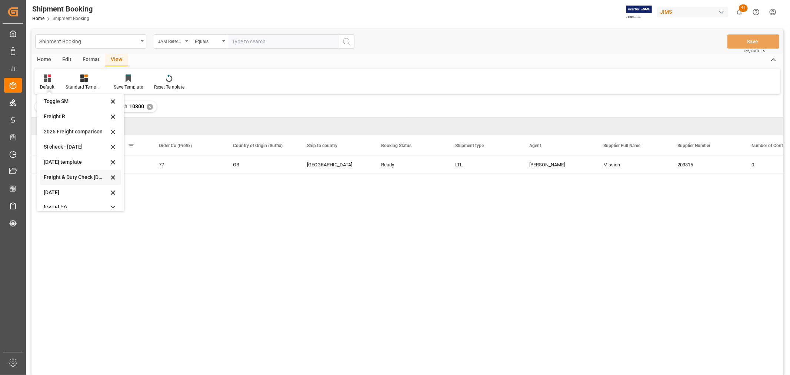
scroll to position [56, 0]
click at [57, 199] on div "Aug 2025 (2)" at bounding box center [76, 201] width 65 height 8
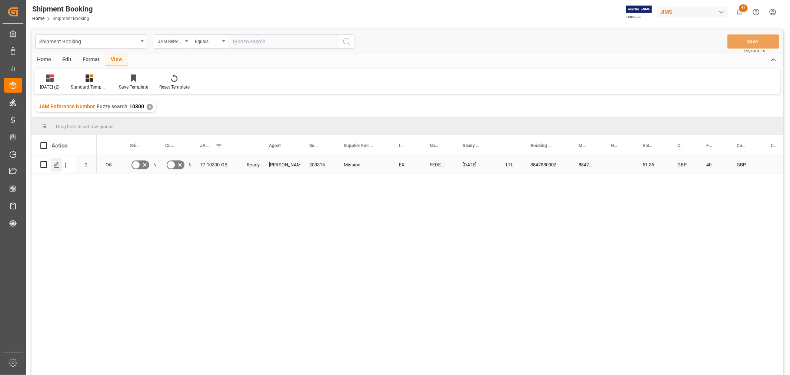
click at [52, 164] on div "Press SPACE to select this row." at bounding box center [56, 165] width 11 height 14
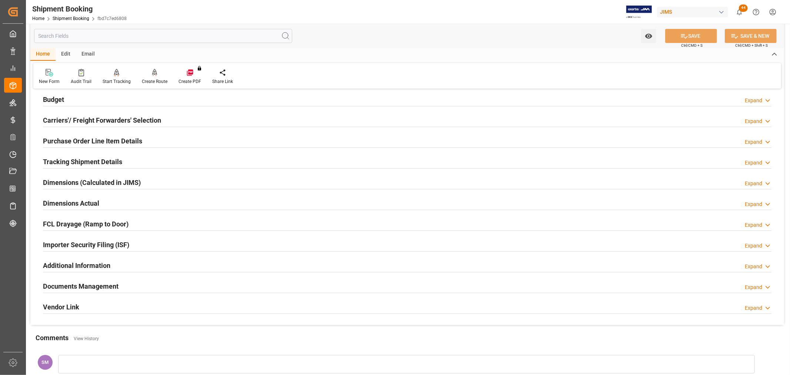
scroll to position [82, 0]
click at [55, 160] on h2 "Tracking Shipment Details" at bounding box center [82, 162] width 79 height 10
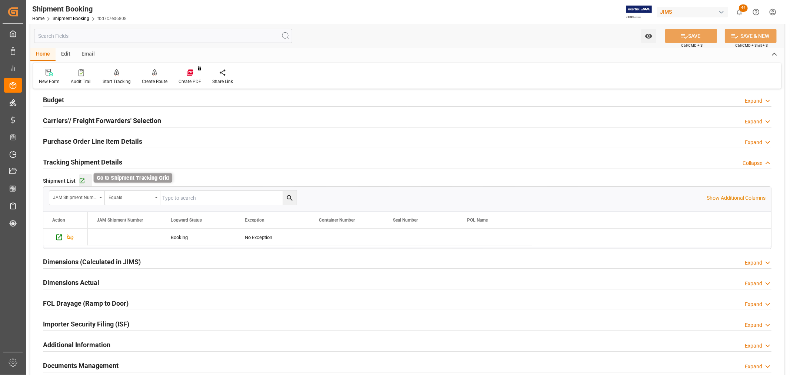
click at [82, 182] on icon "button" at bounding box center [82, 181] width 6 height 6
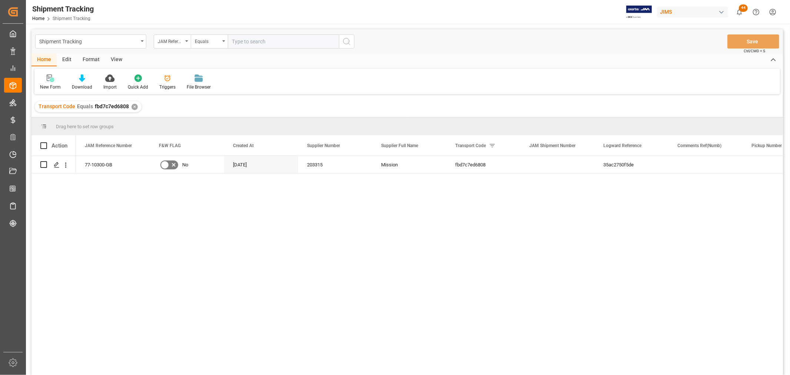
click at [115, 60] on div "View" at bounding box center [116, 60] width 23 height 13
click at [43, 83] on div "Default" at bounding box center [47, 82] width 26 height 16
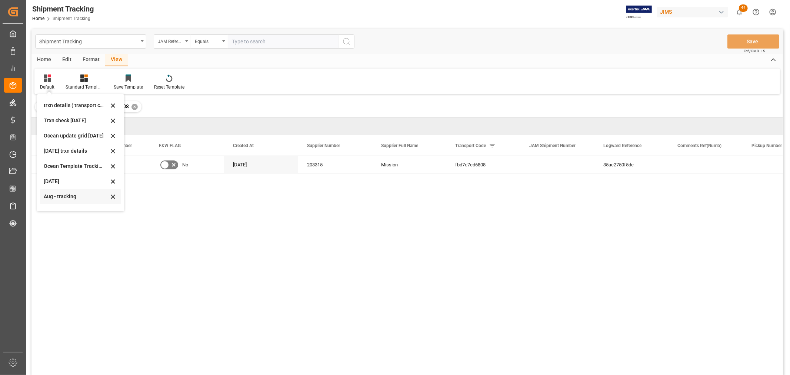
scroll to position [116, 0]
click at [46, 201] on div "tracking GIT template - Rev" at bounding box center [76, 201] width 65 height 8
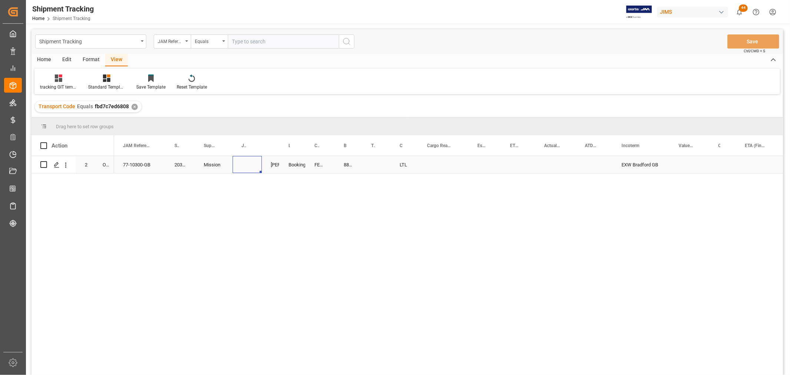
click at [234, 160] on div "Press SPACE to select this row." at bounding box center [246, 164] width 29 height 17
click at [235, 161] on div "Press SPACE to select this row." at bounding box center [246, 164] width 29 height 17
click at [240, 164] on input "Press SPACE to select this row." at bounding box center [246, 169] width 17 height 14
paste input "73240"
type input "73240"
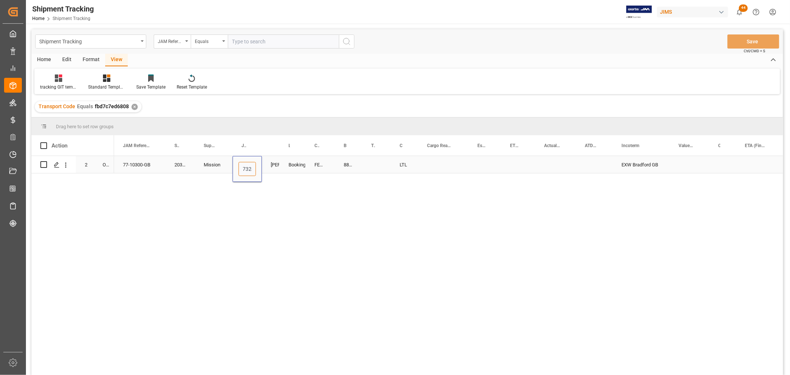
scroll to position [0, 6]
click at [330, 158] on div "FEDEX INTERNATIONAL ECONOMY" at bounding box center [319, 164] width 29 height 17
click at [346, 164] on div "884788090261" at bounding box center [348, 164] width 27 height 17
drag, startPoint x: 360, startPoint y: 170, endPoint x: 371, endPoint y: 169, distance: 11.6
click at [419, 163] on div "Press SPACE to select this row." at bounding box center [443, 164] width 50 height 17
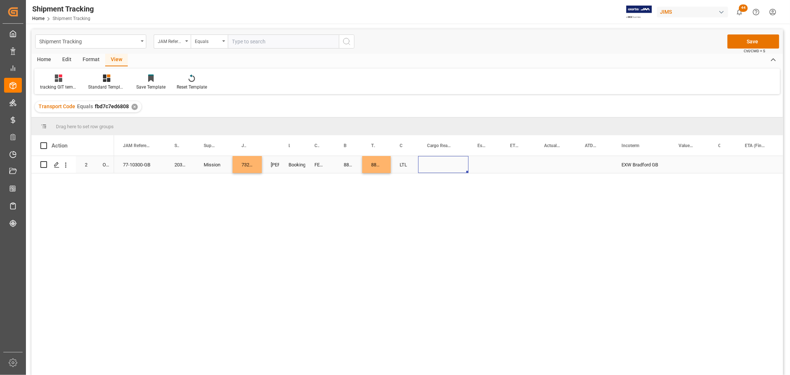
click at [428, 161] on div "Press SPACE to select this row." at bounding box center [443, 164] width 50 height 17
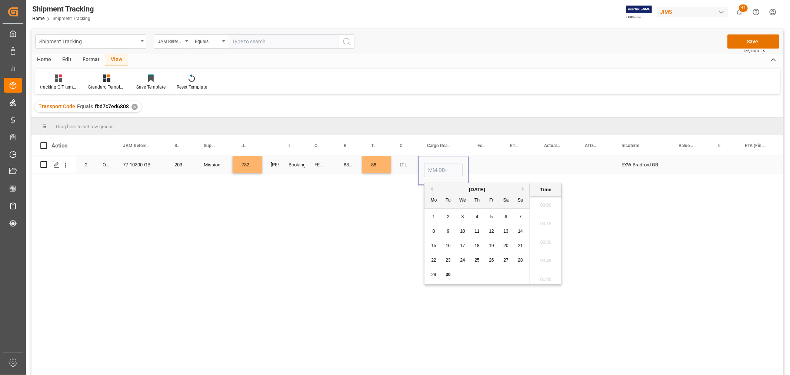
scroll to position [872, 0]
click at [449, 275] on span "30" at bounding box center [447, 274] width 5 height 5
type input "[DATE] 00:00"
click at [487, 161] on div "Press SPACE to select this row." at bounding box center [484, 164] width 33 height 17
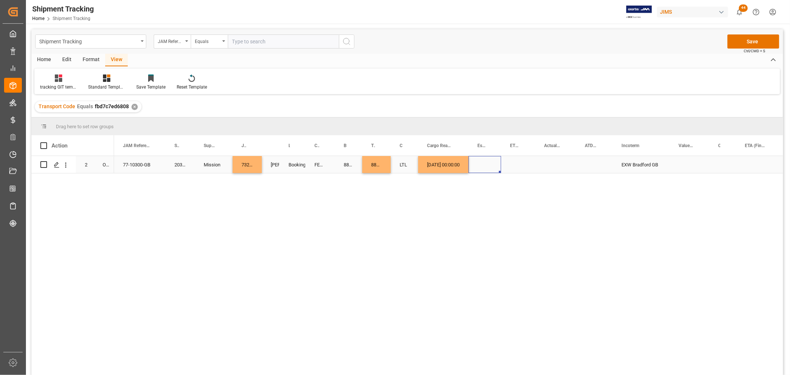
click at [442, 165] on div "[DATE] 00:00:00" at bounding box center [443, 164] width 50 height 17
drag, startPoint x: 468, startPoint y: 171, endPoint x: 542, endPoint y: 161, distance: 75.1
click at [756, 161] on div "Press SPACE to select this row." at bounding box center [759, 164] width 46 height 17
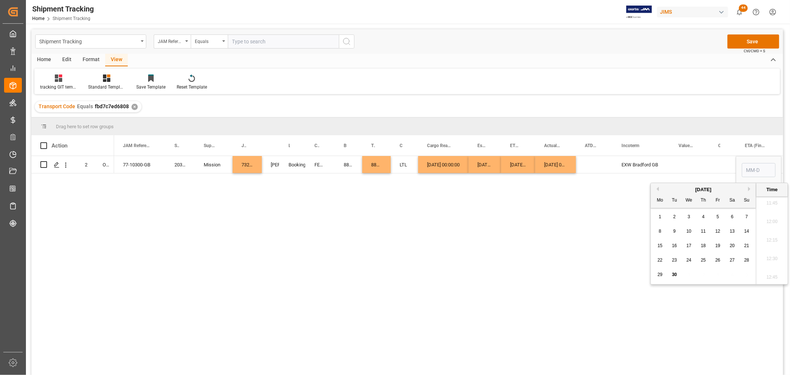
click at [749, 189] on button "Next Month" at bounding box center [750, 189] width 4 height 4
click at [717, 218] on span "3" at bounding box center [717, 216] width 3 height 5
type input "[DATE] 00:00"
click at [723, 169] on div "Press SPACE to select this row." at bounding box center [722, 164] width 27 height 17
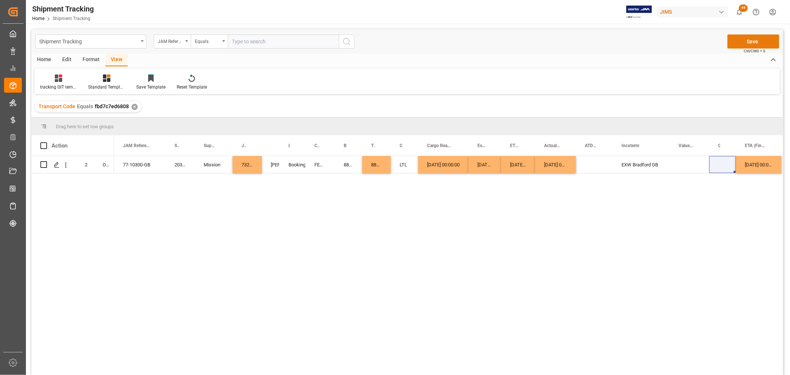
click at [756, 41] on button "Save" at bounding box center [753, 41] width 52 height 14
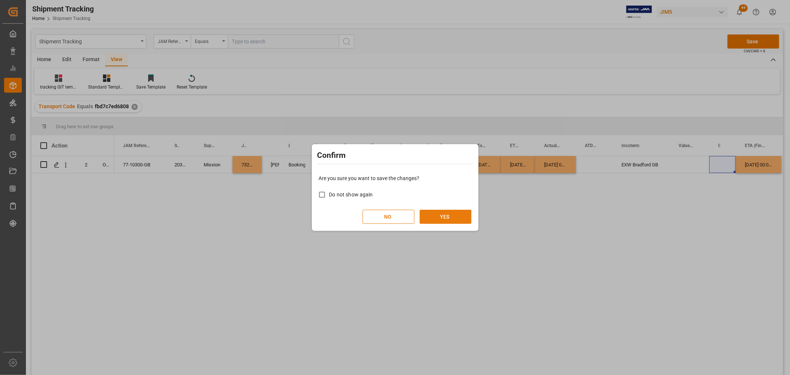
click at [440, 213] on button "YES" at bounding box center [445, 217] width 52 height 14
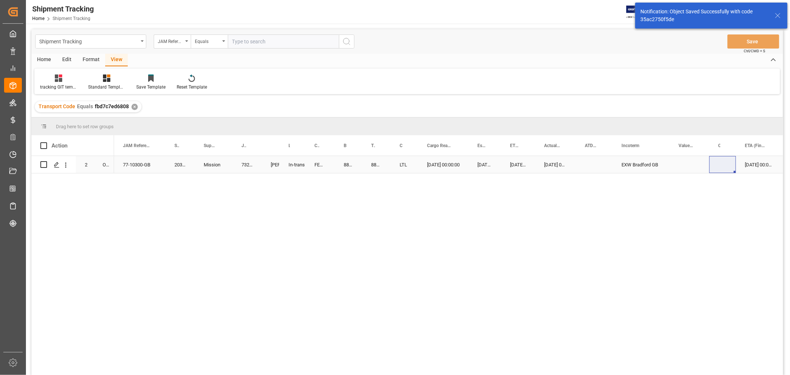
click at [228, 171] on div "Mission" at bounding box center [214, 164] width 38 height 17
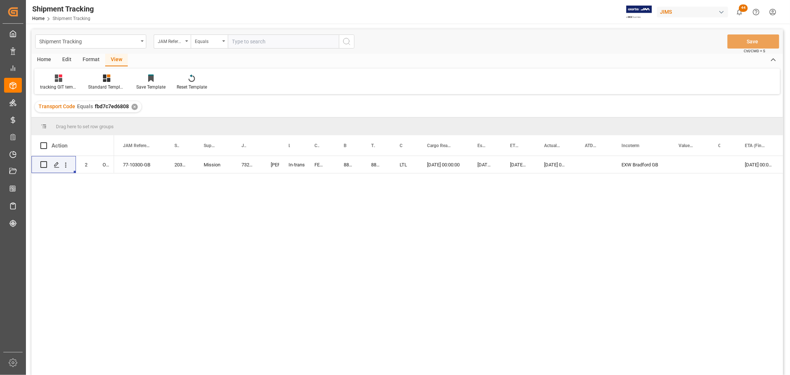
click at [482, 245] on div "77-10300-GB 203315 Mission 73240 [PERSON_NAME] In-transit FEDEX INTERNATIONAL E…" at bounding box center [448, 268] width 669 height 224
click at [201, 181] on div "77-10300-GB 203315 Mission 73240 [PERSON_NAME] In-transit FEDEX INTERNATIONAL E…" at bounding box center [448, 268] width 669 height 224
